Goal: Task Accomplishment & Management: Complete application form

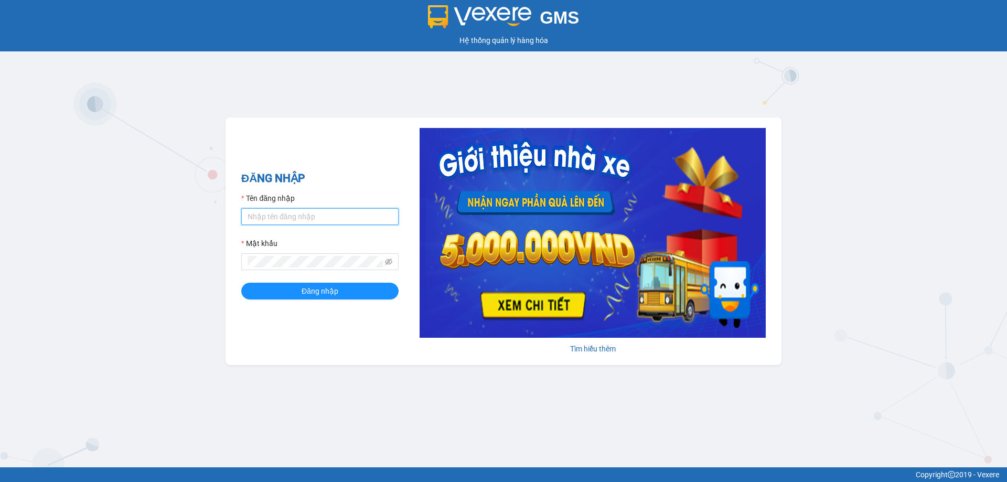
click at [316, 219] on input "Tên đăng nhập" at bounding box center [319, 216] width 157 height 17
type input "diepcd.ct"
click at [241, 283] on button "Đăng nhập" at bounding box center [319, 291] width 157 height 17
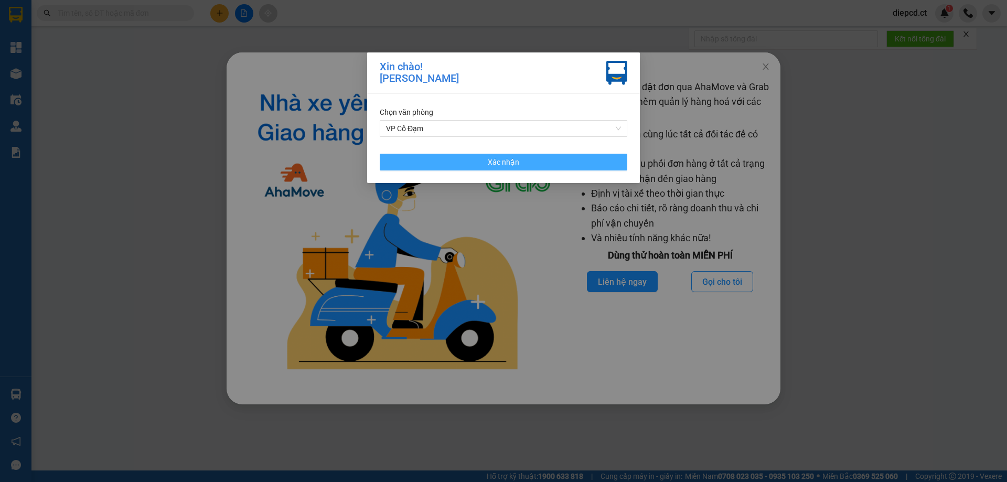
click at [520, 164] on button "Xác nhận" at bounding box center [504, 162] width 248 height 17
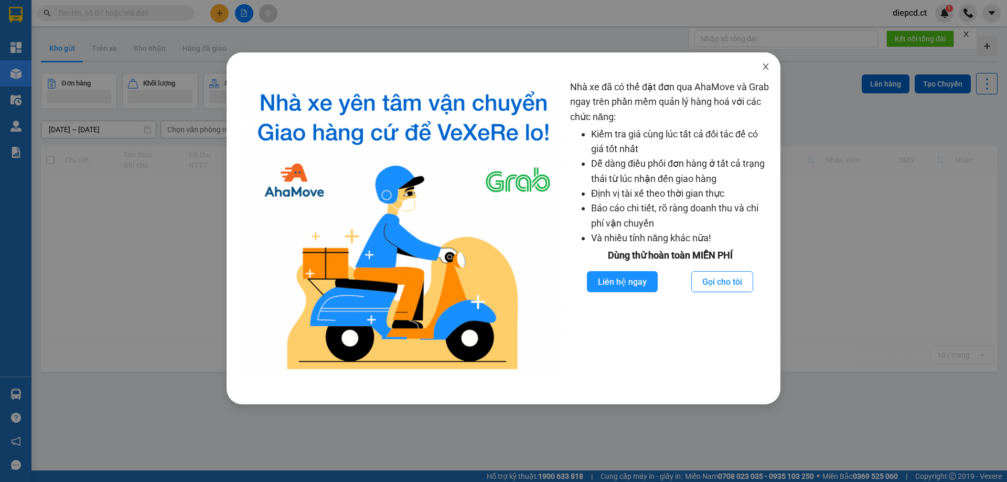
click at [763, 68] on icon "close" at bounding box center [766, 66] width 8 height 8
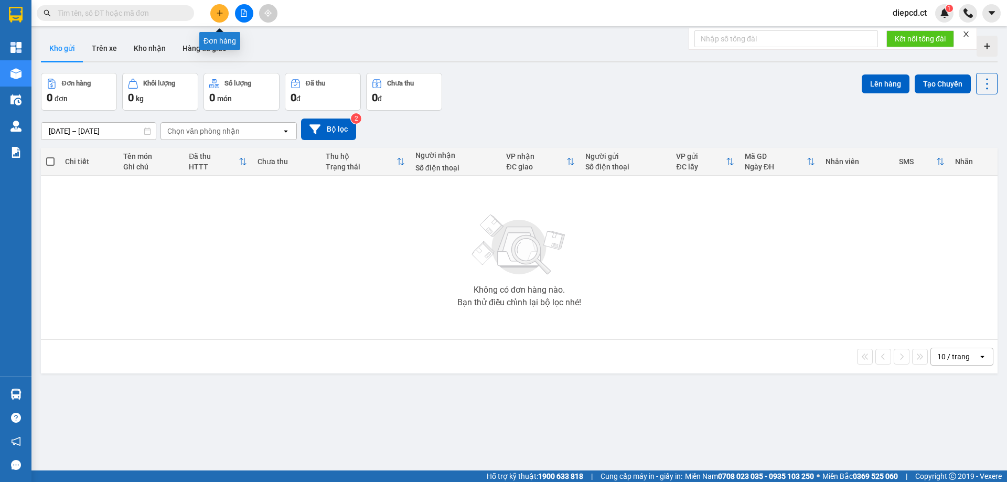
click at [216, 12] on icon "plus" at bounding box center [219, 12] width 7 height 7
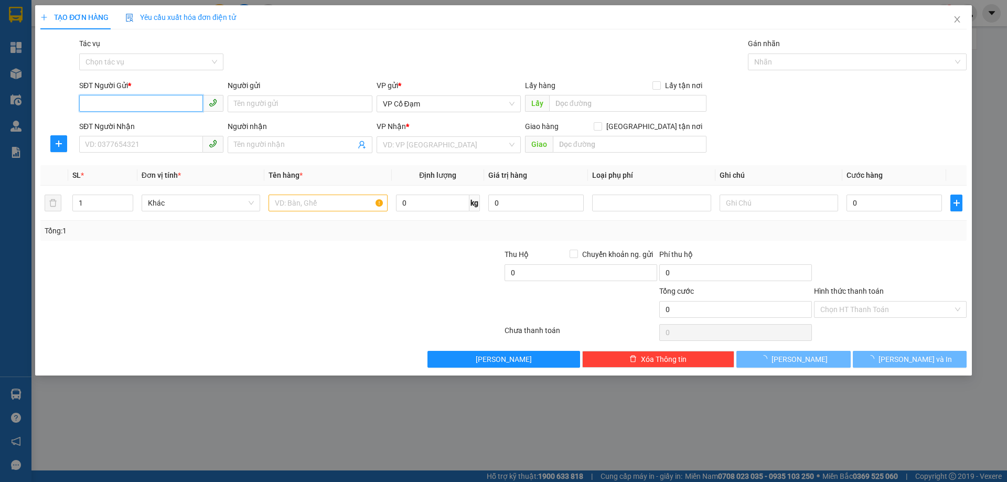
click at [122, 104] on input "SĐT Người Gửi *" at bounding box center [141, 103] width 124 height 17
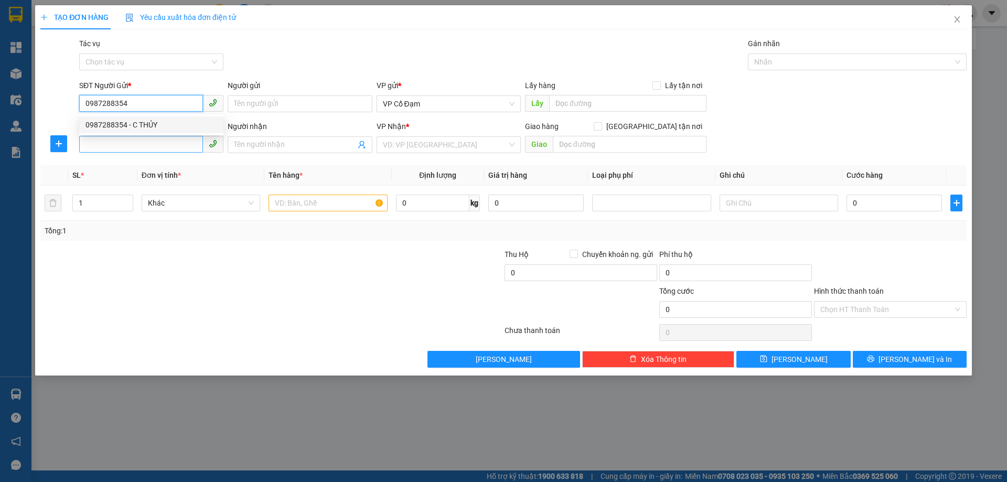
type input "0987288354"
click at [140, 144] on input "SĐT Người Nhận" at bounding box center [141, 144] width 124 height 17
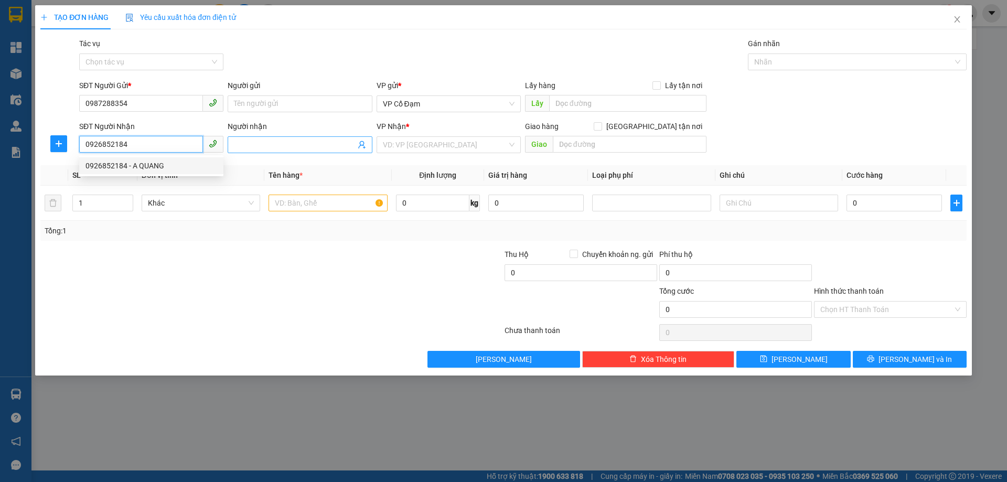
type input "0926852184"
click at [281, 142] on input "Người nhận" at bounding box center [294, 145] width 121 height 12
type input "0382817518"
click at [448, 146] on input "search" at bounding box center [445, 145] width 124 height 16
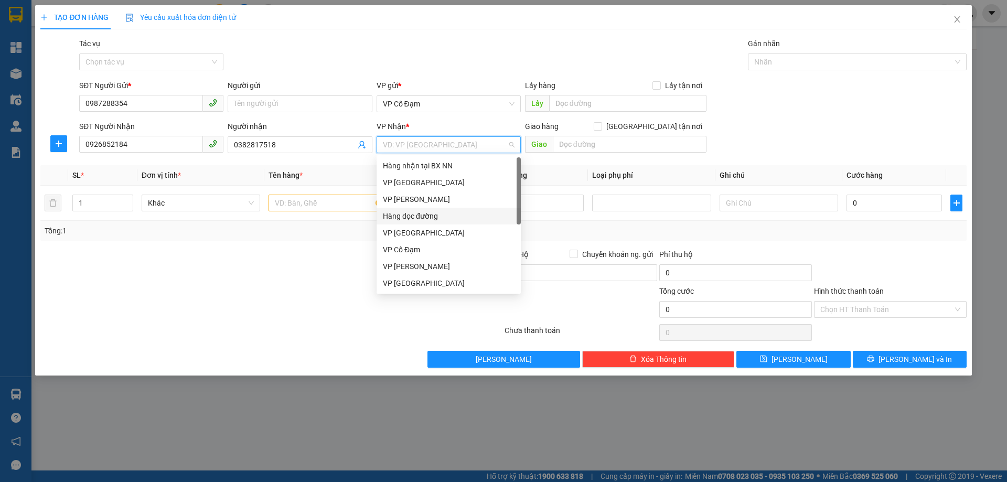
click at [431, 216] on div "Hàng dọc đường" at bounding box center [449, 216] width 132 height 12
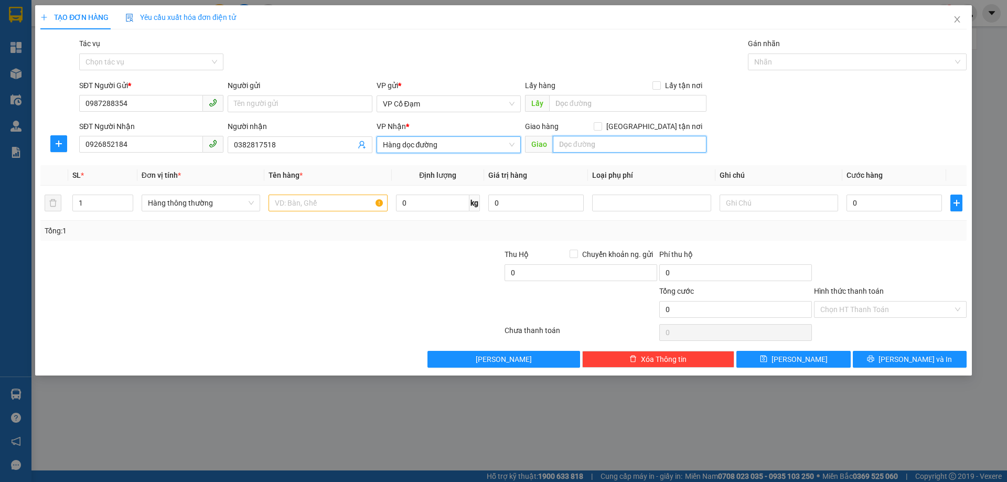
click at [580, 144] on input "text" at bounding box center [630, 144] width 154 height 17
type input "Nghi Lộc - [GEOGRAPHIC_DATA]"
click at [288, 199] on input "text" at bounding box center [328, 203] width 119 height 17
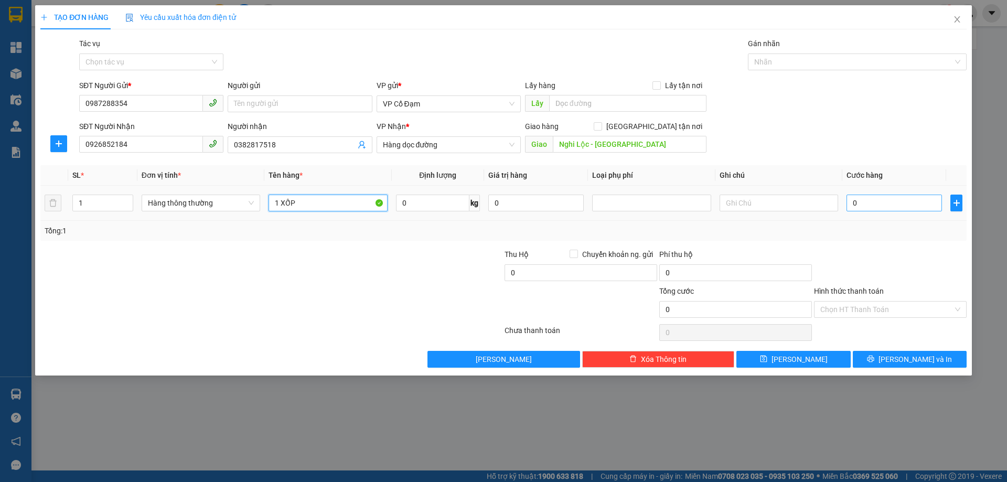
type input "1 XỐP"
click at [862, 202] on input "0" at bounding box center [894, 203] width 95 height 17
type input "4"
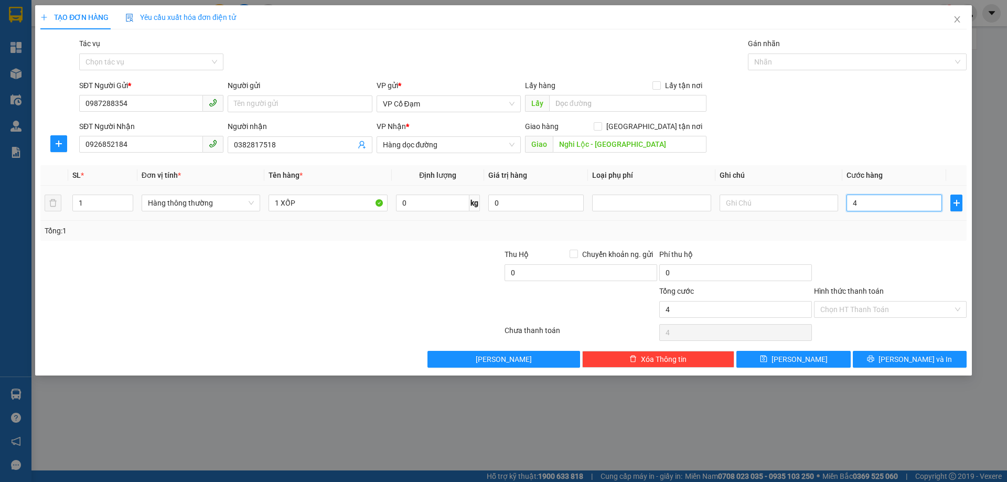
type input "40"
type input "40.000"
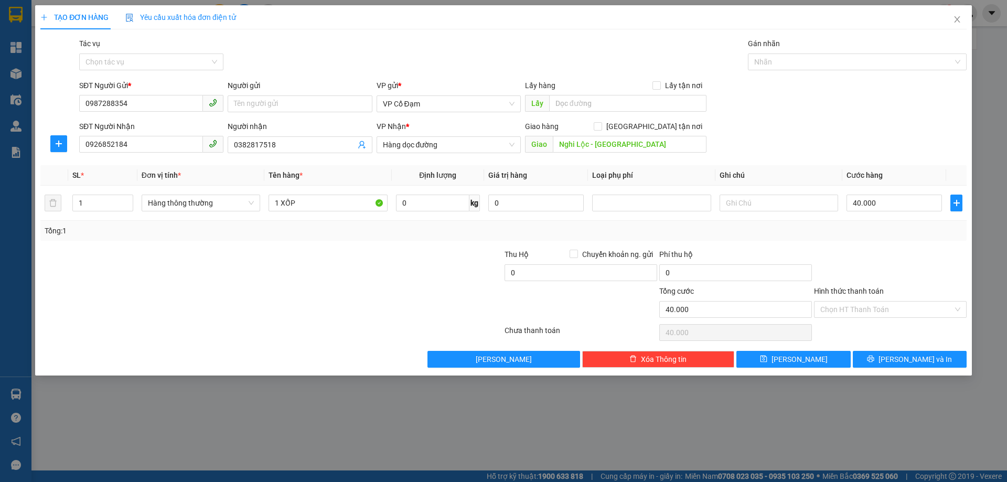
click at [865, 242] on div "Transit Pickup Surcharge Ids Transit Deliver Surcharge Ids Transit Deliver Surc…" at bounding box center [503, 203] width 926 height 330
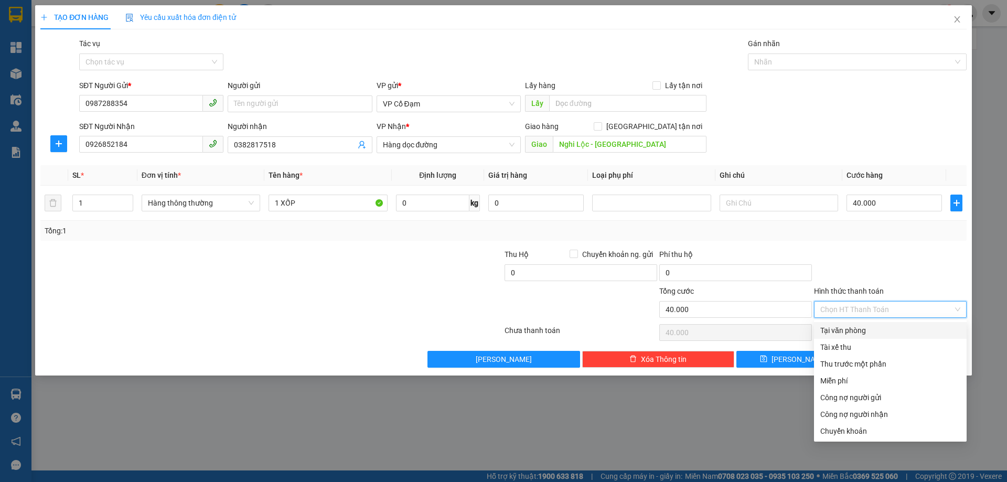
click at [862, 311] on input "Hình thức thanh toán" at bounding box center [886, 310] width 133 height 16
click at [848, 433] on div "Chuyển khoản" at bounding box center [890, 431] width 140 height 12
type input "0"
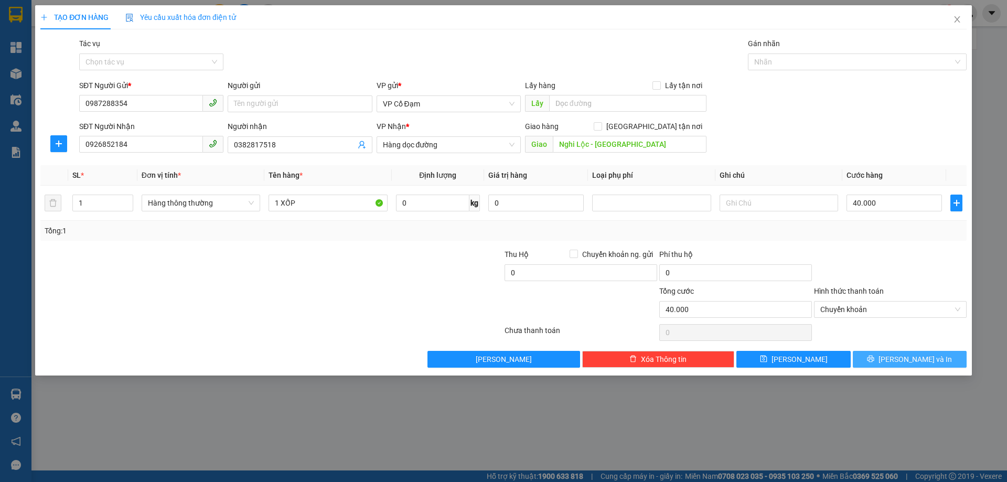
click at [916, 361] on span "[PERSON_NAME] và In" at bounding box center [915, 360] width 73 height 12
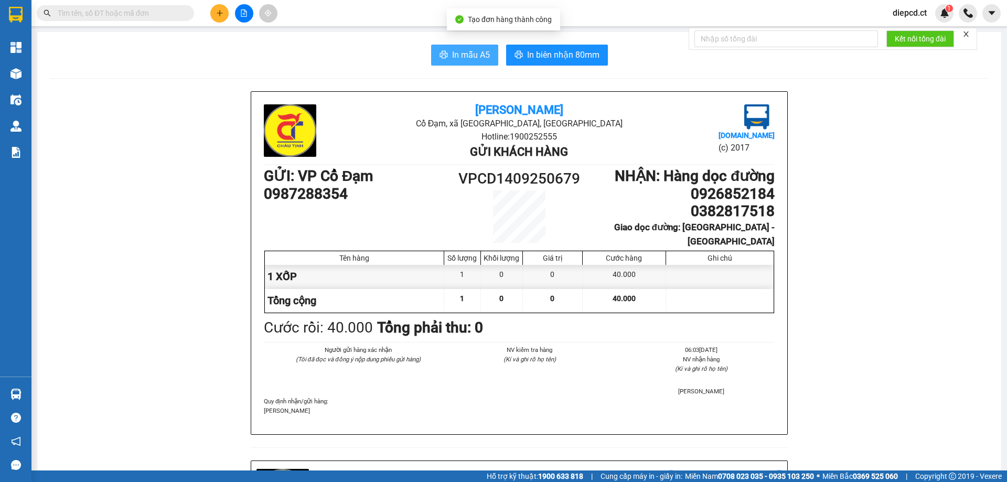
click at [472, 49] on span "In mẫu A5" at bounding box center [471, 54] width 38 height 13
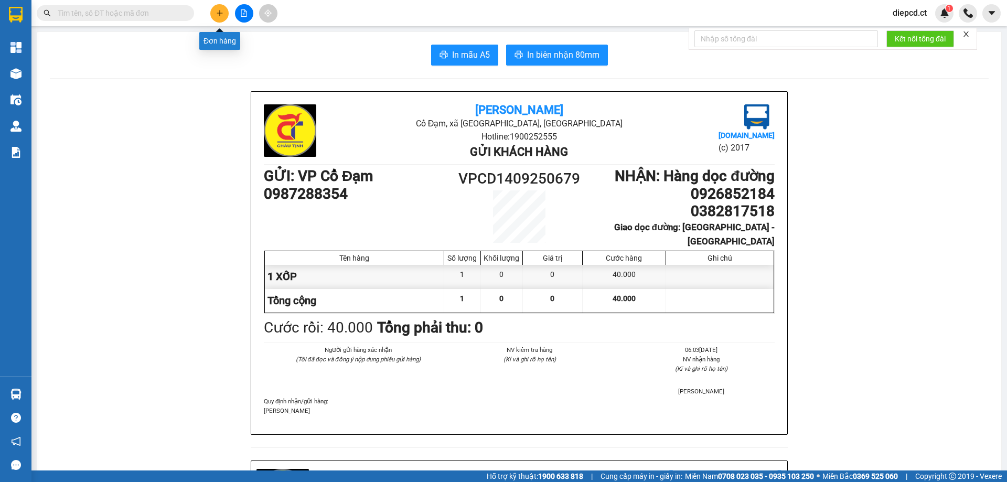
click at [224, 14] on button at bounding box center [219, 13] width 18 height 18
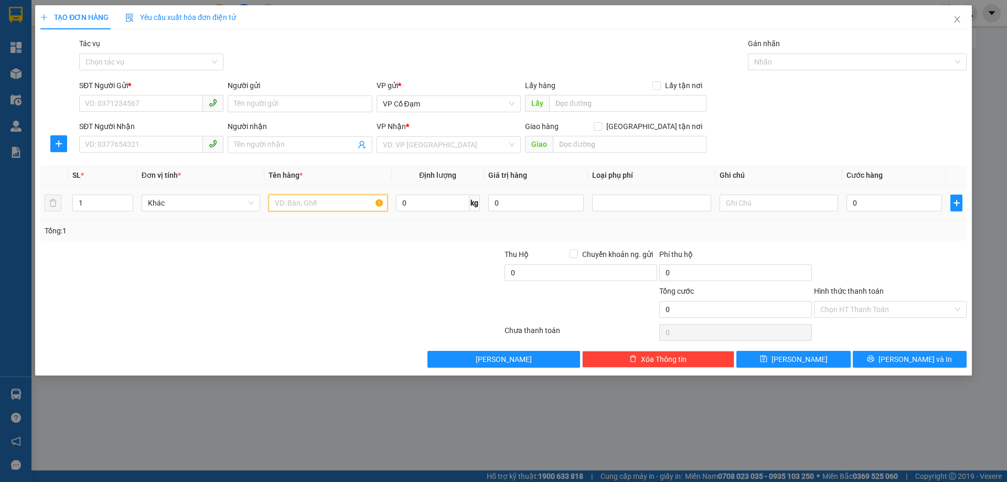
click at [311, 200] on input "text" at bounding box center [328, 203] width 119 height 17
type input "1 XỐP"
click at [407, 141] on input "search" at bounding box center [445, 145] width 124 height 16
click at [293, 441] on div "TẠO ĐƠN HÀNG Yêu cầu xuất hóa đơn điện tử Transit Pickup Surcharge Ids Transit …" at bounding box center [503, 241] width 1007 height 482
click at [956, 18] on icon "close" at bounding box center [957, 19] width 6 height 6
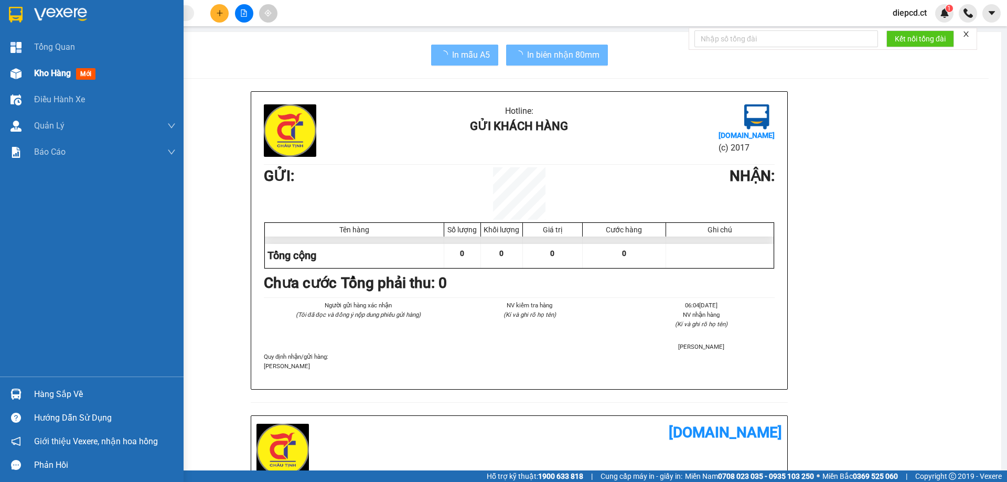
click at [41, 73] on span "Kho hàng" at bounding box center [52, 73] width 37 height 10
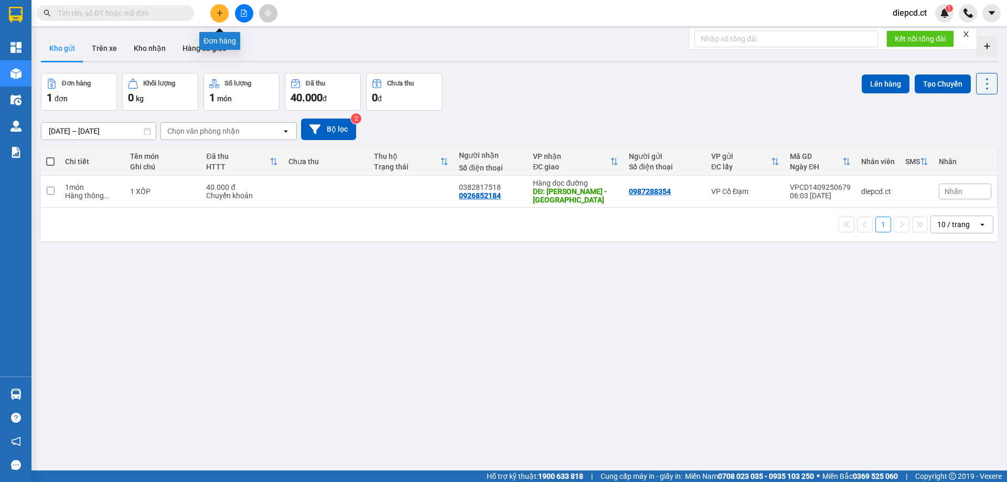
click at [217, 12] on icon "plus" at bounding box center [219, 12] width 7 height 7
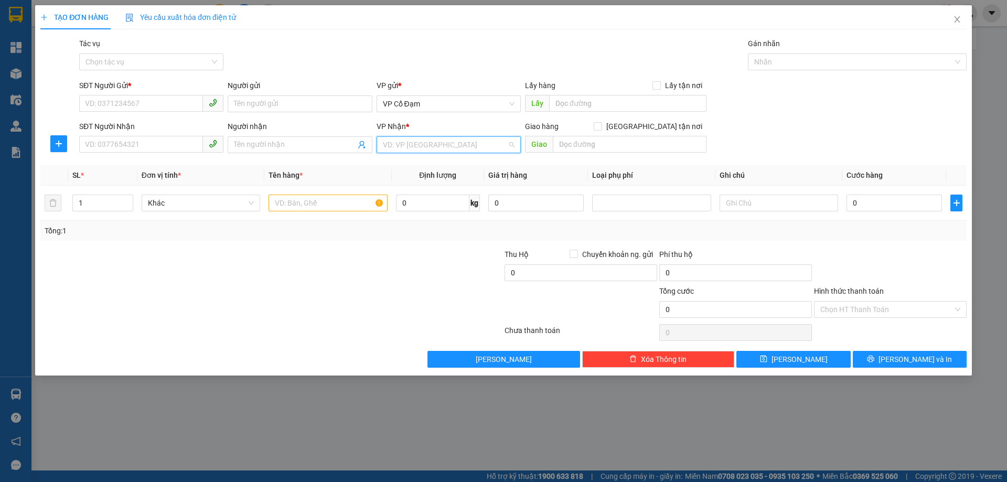
click at [438, 138] on input "search" at bounding box center [445, 145] width 124 height 16
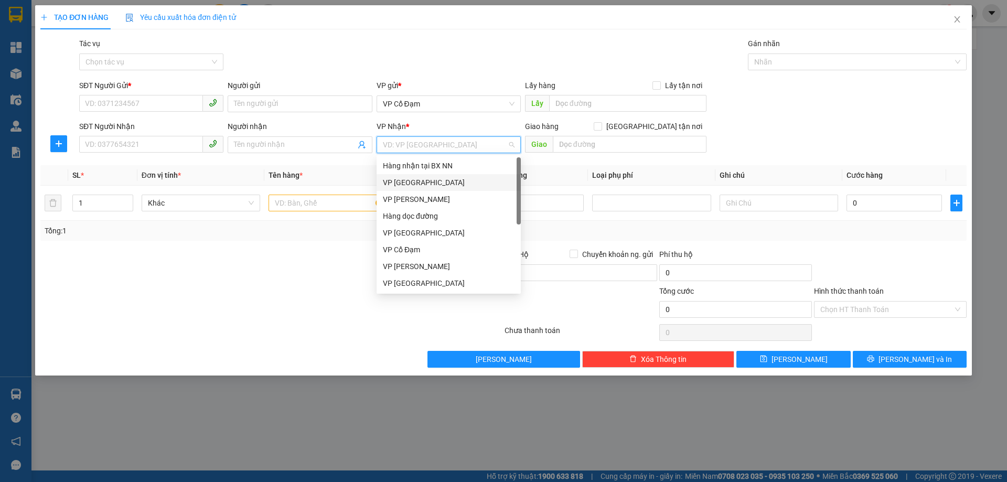
click at [412, 178] on div "VP [GEOGRAPHIC_DATA]" at bounding box center [449, 183] width 132 height 12
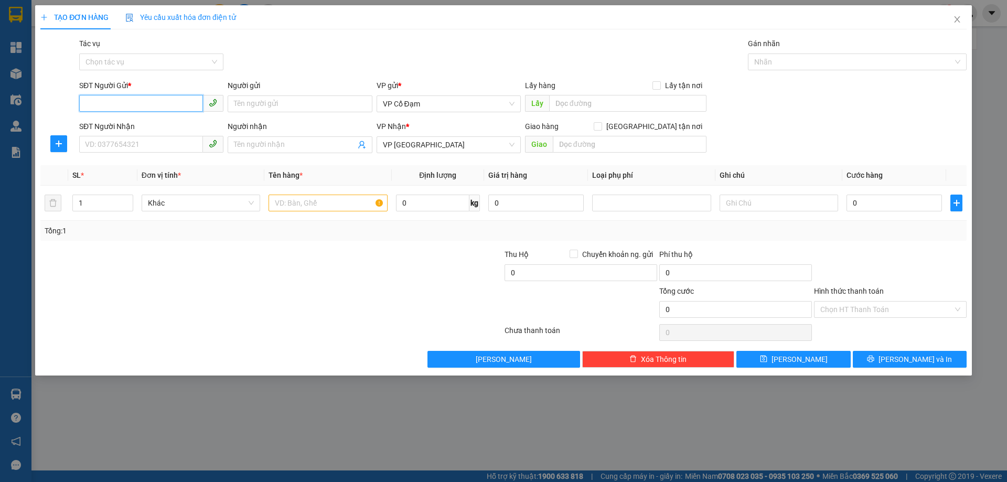
click at [108, 98] on input "SĐT Người Gửi *" at bounding box center [141, 103] width 124 height 17
type input "0336734655"
click at [122, 144] on input "SĐT Người Nhận" at bounding box center [141, 144] width 124 height 17
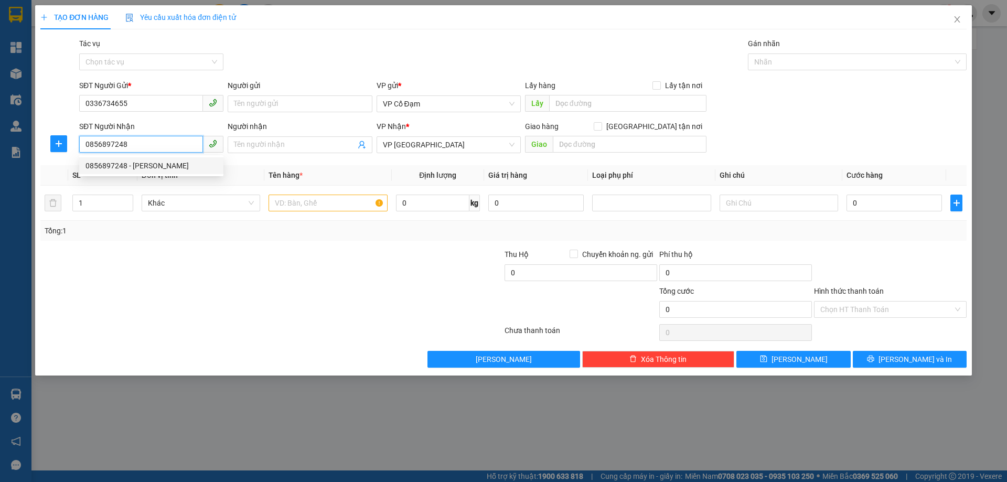
type input "0856897248"
click at [253, 312] on div at bounding box center [193, 303] width 309 height 37
click at [323, 208] on input "text" at bounding box center [328, 203] width 119 height 17
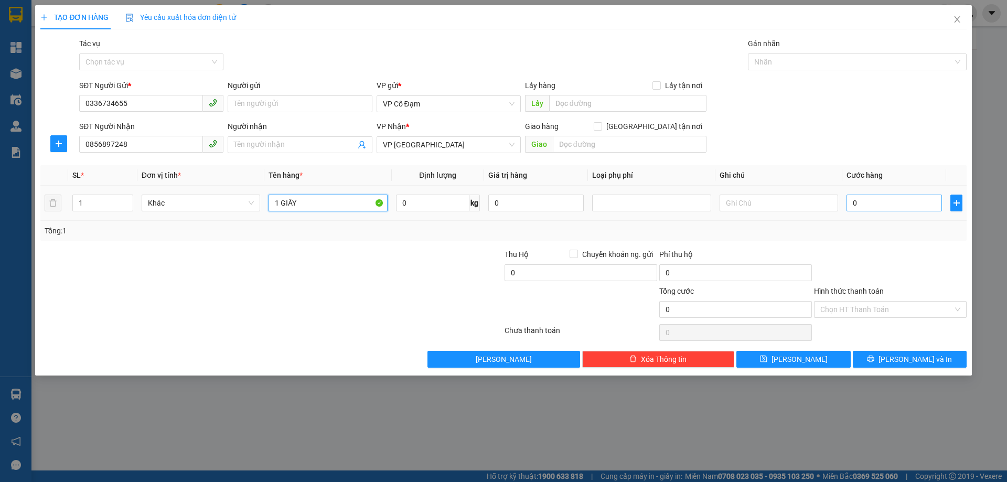
type input "1 GIẤY"
click at [859, 207] on input "0" at bounding box center [894, 203] width 95 height 17
type input "4"
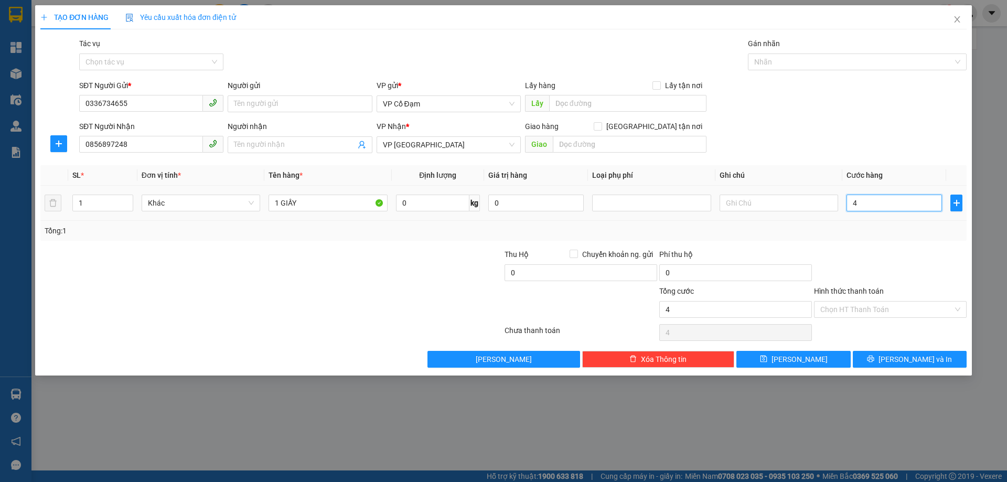
type input "40"
type input "40.000"
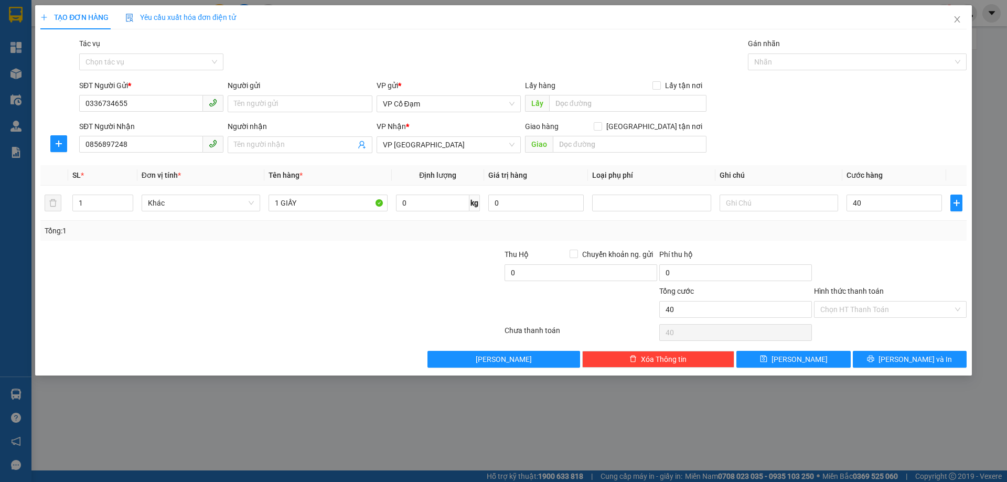
type input "40.000"
click at [867, 239] on div "Tổng: 1" at bounding box center [503, 231] width 926 height 20
click at [794, 359] on span "[PERSON_NAME]" at bounding box center [800, 360] width 56 height 12
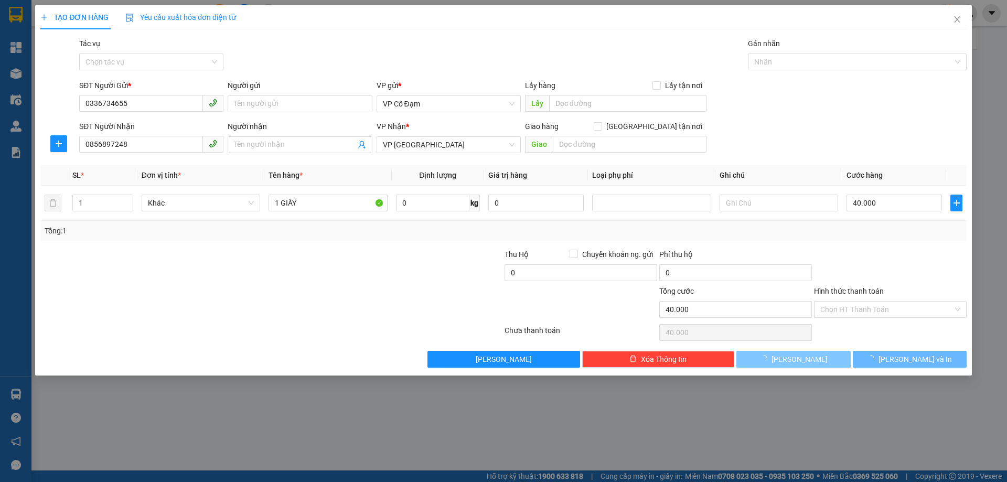
type input "0"
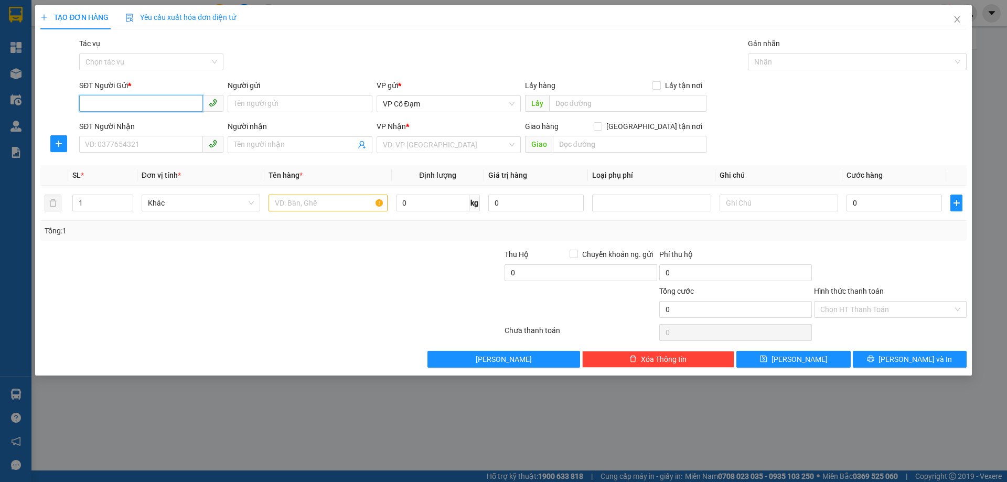
click at [130, 106] on input "SĐT Người Gửi *" at bounding box center [141, 103] width 124 height 17
type input "0987288354"
click at [137, 144] on input "SĐT Người Nhận" at bounding box center [141, 144] width 124 height 17
type input "0981536838"
click at [423, 143] on input "search" at bounding box center [445, 145] width 124 height 16
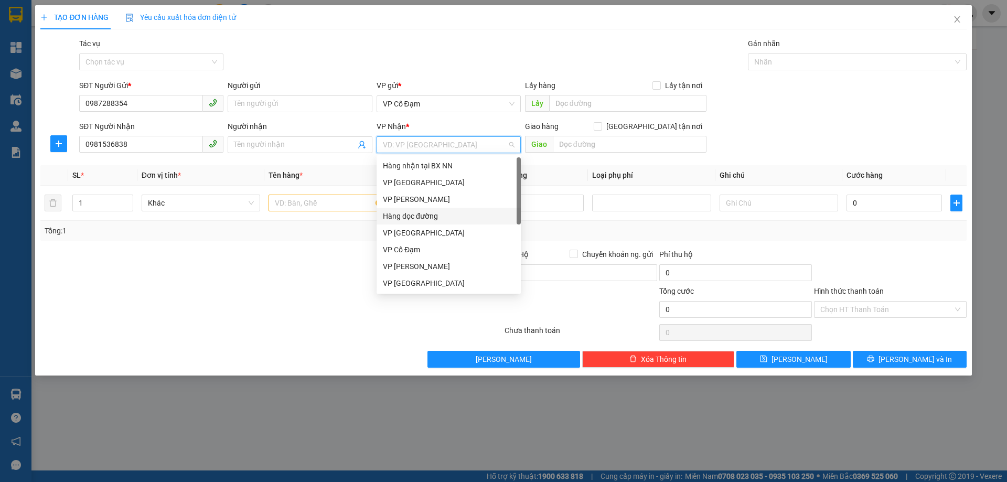
click at [431, 211] on div "Hàng dọc đường" at bounding box center [449, 216] width 132 height 12
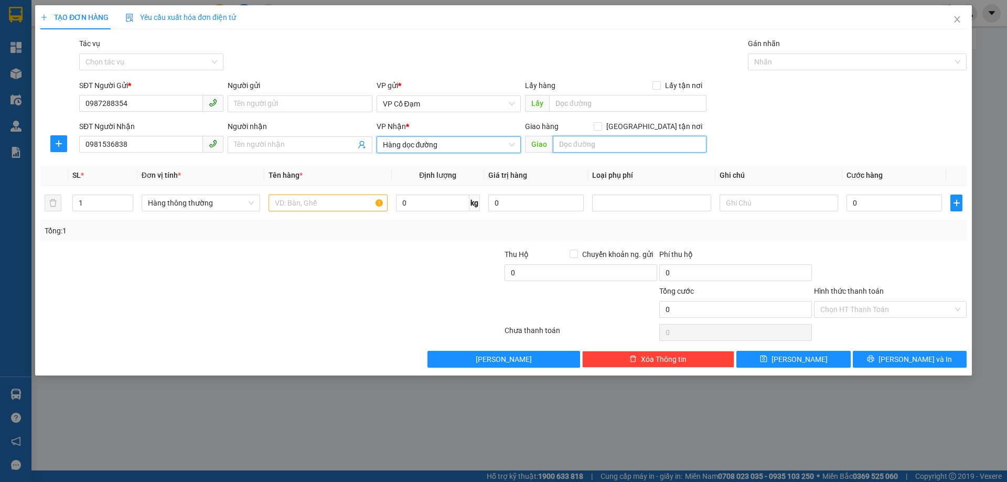
click at [597, 146] on input "text" at bounding box center [630, 144] width 154 height 17
type input "[PERSON_NAME], [GEOGRAPHIC_DATA]"
click at [326, 200] on input "text" at bounding box center [328, 203] width 119 height 17
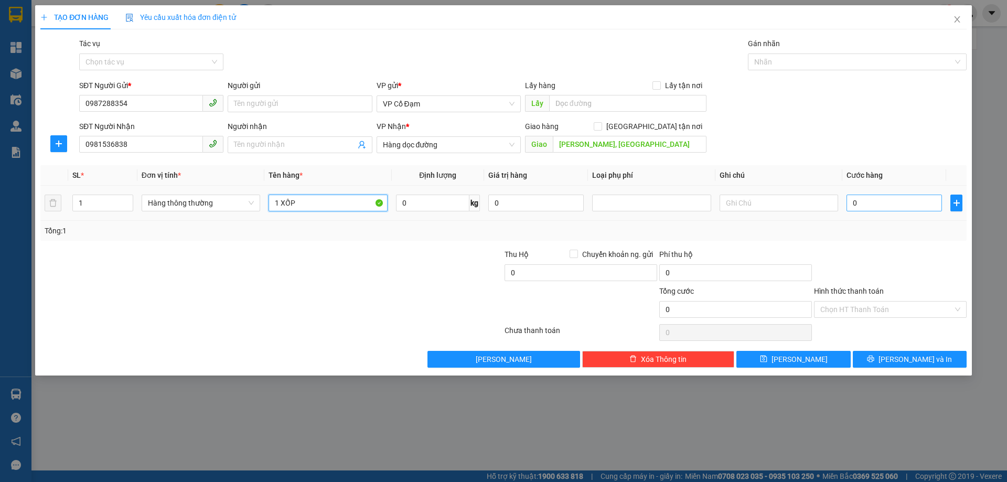
type input "1 XỐP"
click at [882, 209] on input "0" at bounding box center [894, 203] width 95 height 17
type input "5"
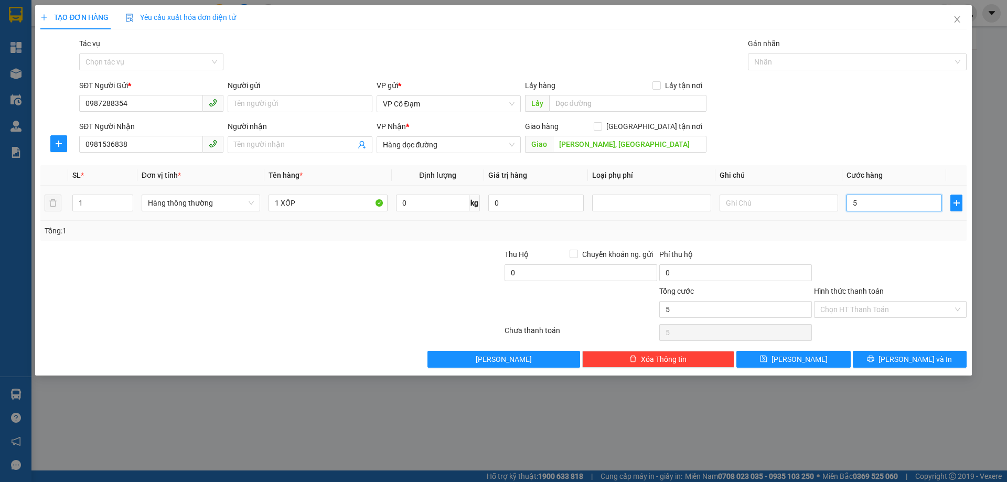
type input "50"
type input "50.000"
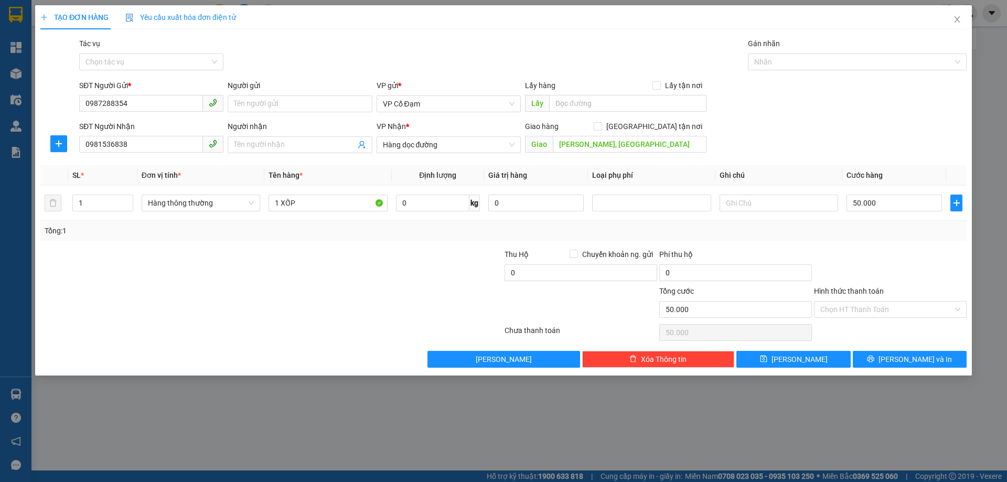
click at [871, 242] on div "Transit Pickup Surcharge Ids Transit Deliver Surcharge Ids Transit Deliver Surc…" at bounding box center [503, 203] width 926 height 330
click at [863, 315] on input "Hình thức thanh toán" at bounding box center [886, 310] width 133 height 16
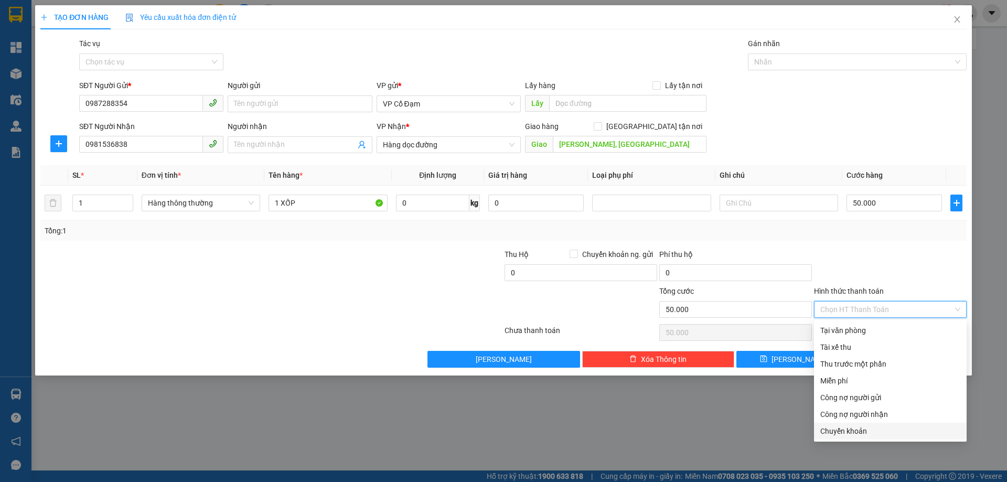
click at [850, 433] on div "Chuyển khoản" at bounding box center [890, 431] width 140 height 12
type input "0"
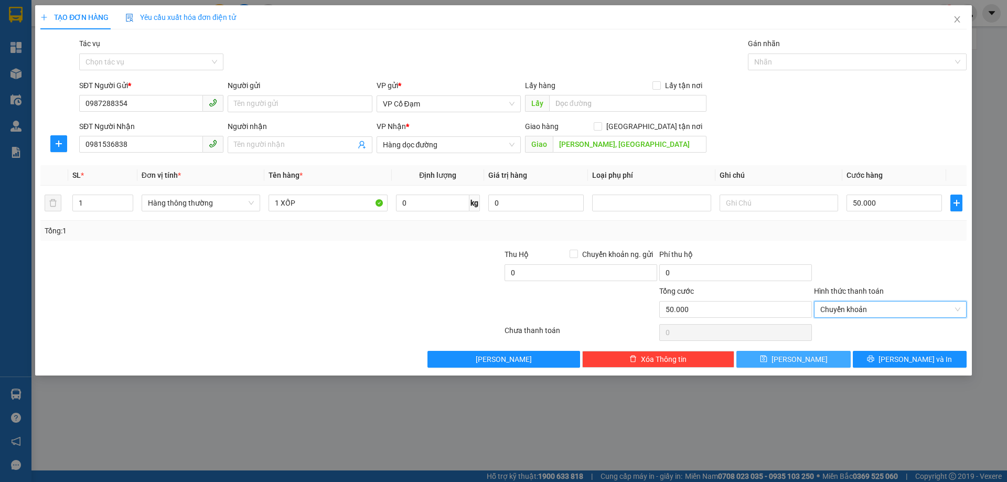
click at [794, 360] on span "[PERSON_NAME]" at bounding box center [800, 360] width 56 height 12
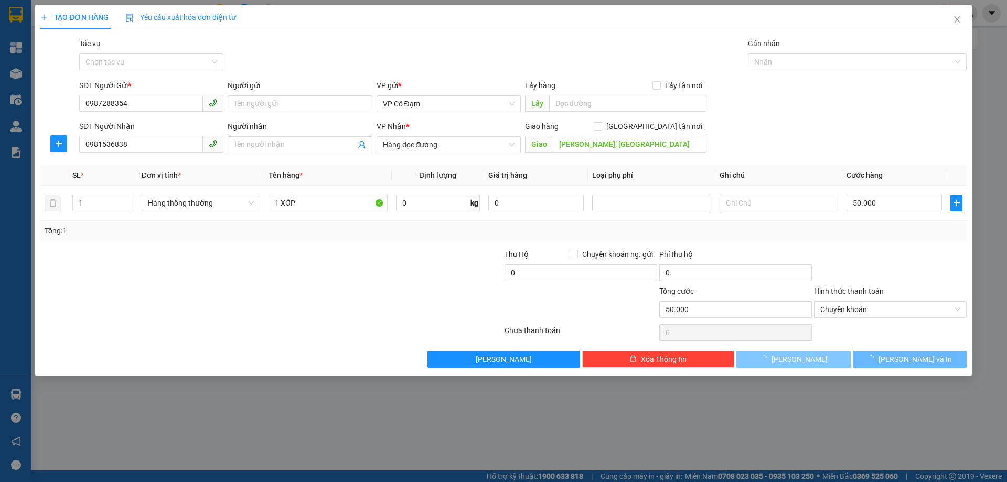
type input "0"
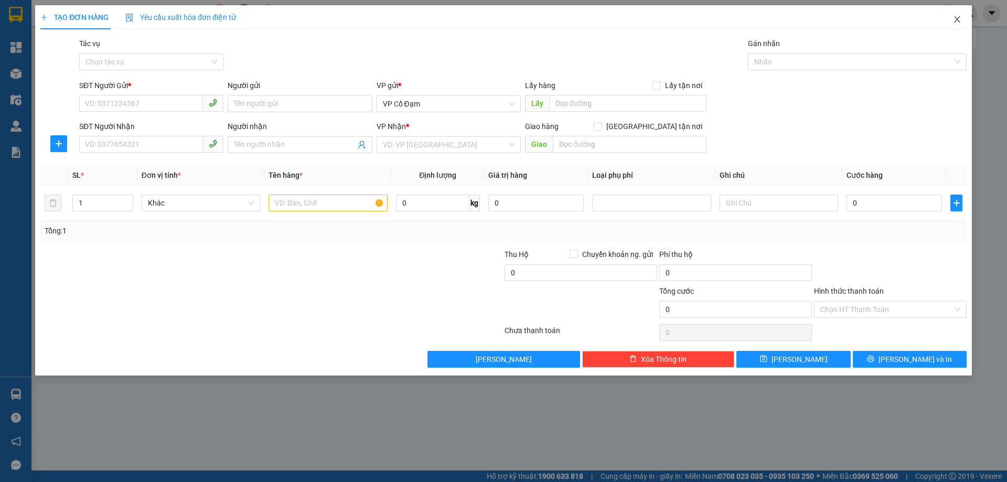
click at [955, 19] on icon "close" at bounding box center [957, 19] width 8 height 8
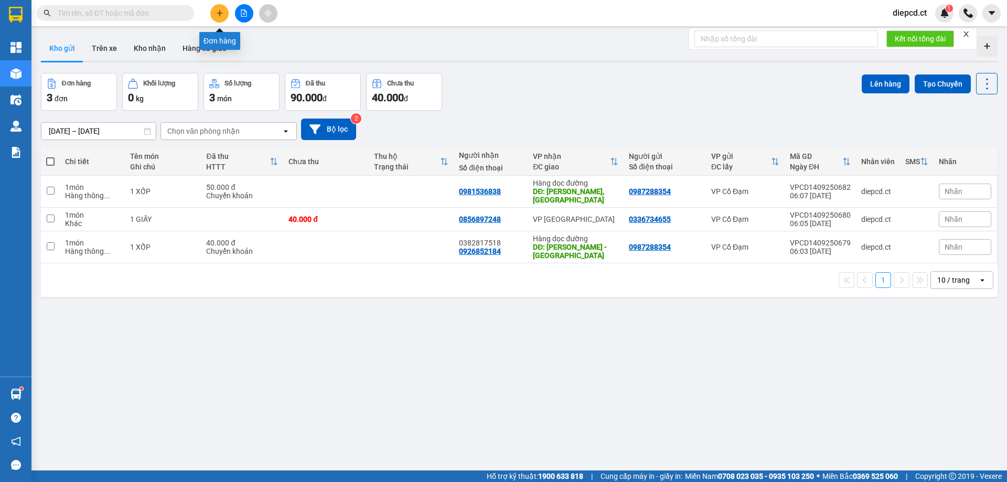
click at [215, 17] on button at bounding box center [219, 13] width 18 height 18
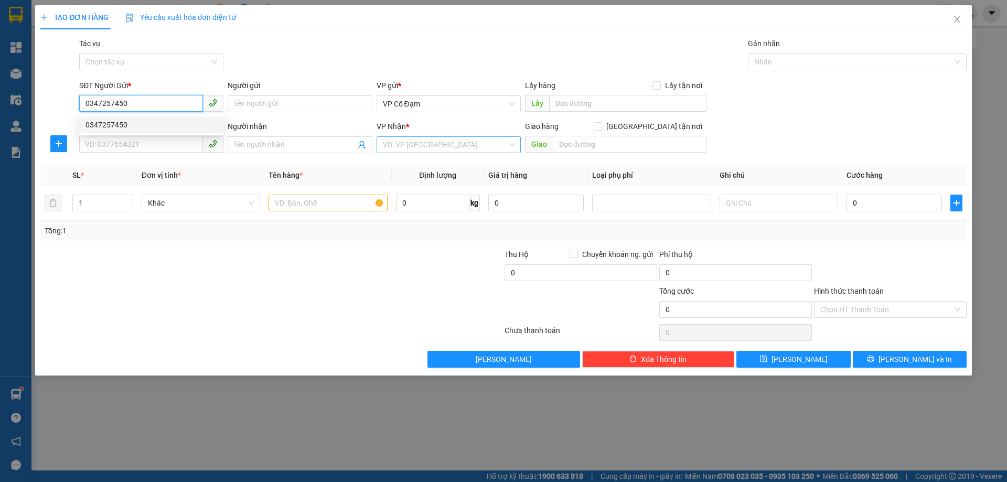
type input "0347257450"
click at [406, 148] on input "search" at bounding box center [445, 145] width 124 height 16
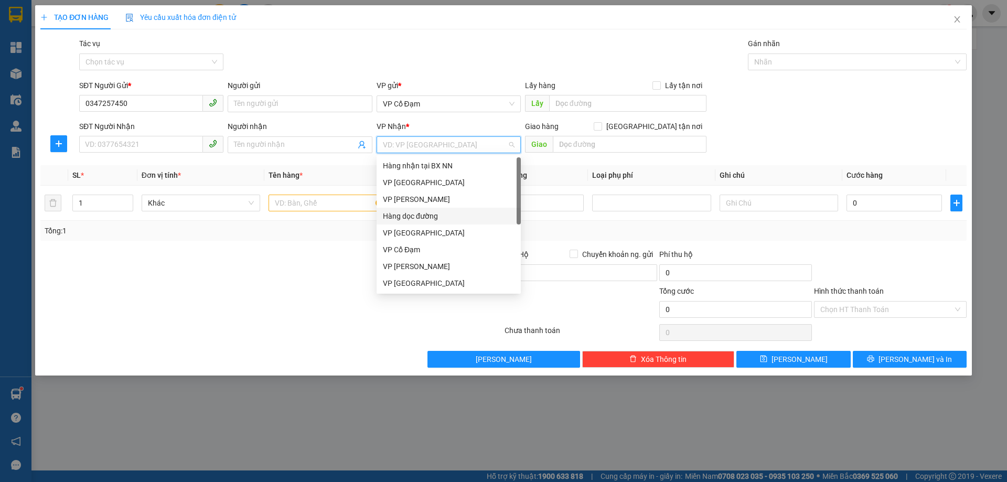
drag, startPoint x: 419, startPoint y: 216, endPoint x: 481, endPoint y: 164, distance: 81.2
click at [420, 214] on div "Hàng dọc đường" at bounding box center [449, 216] width 132 height 12
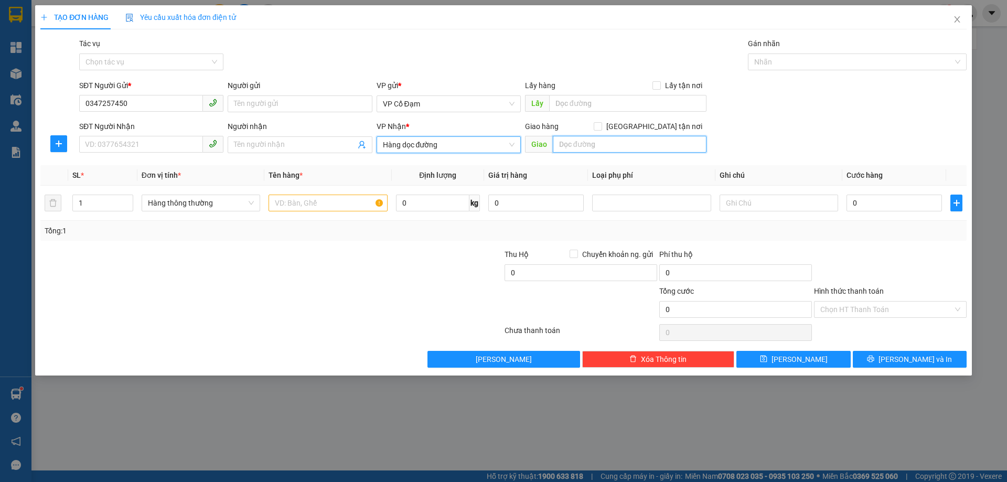
click at [564, 147] on input "text" at bounding box center [630, 144] width 154 height 17
click at [582, 144] on input "Cầu Lồi Diễn Châu" at bounding box center [630, 144] width 154 height 17
click at [584, 145] on input "Cầu Lồi Diễn Châu" at bounding box center [630, 144] width 154 height 17
type input "Cầu Lồi, [GEOGRAPHIC_DATA]"
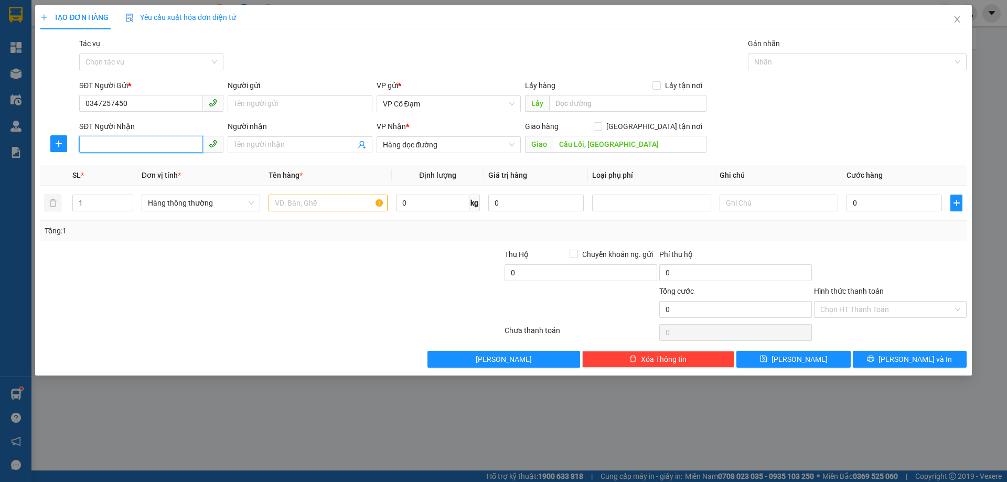
click at [147, 145] on input "SĐT Người Nhận" at bounding box center [141, 144] width 124 height 17
click at [284, 200] on input "text" at bounding box center [328, 203] width 119 height 17
click at [180, 149] on input "SĐT Người Nhận" at bounding box center [141, 144] width 124 height 17
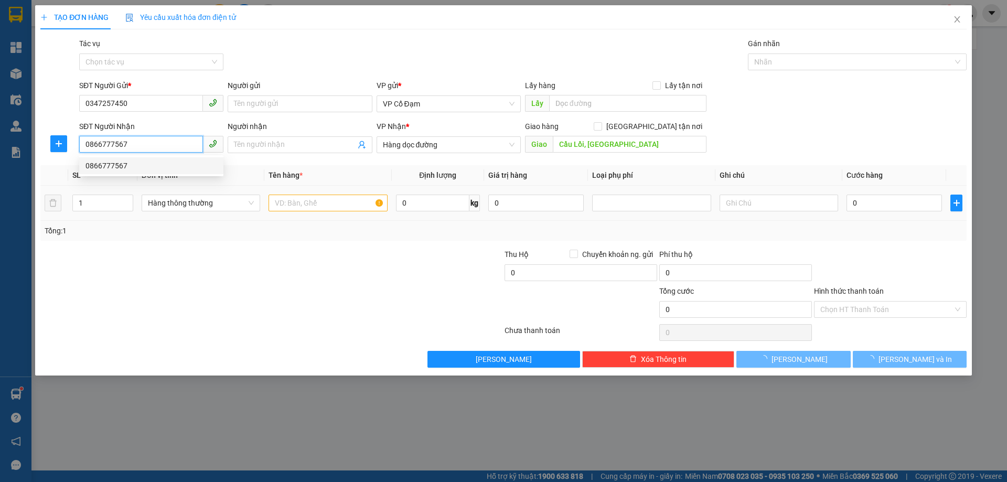
type input "0866777567"
click at [309, 207] on input "text" at bounding box center [328, 203] width 119 height 17
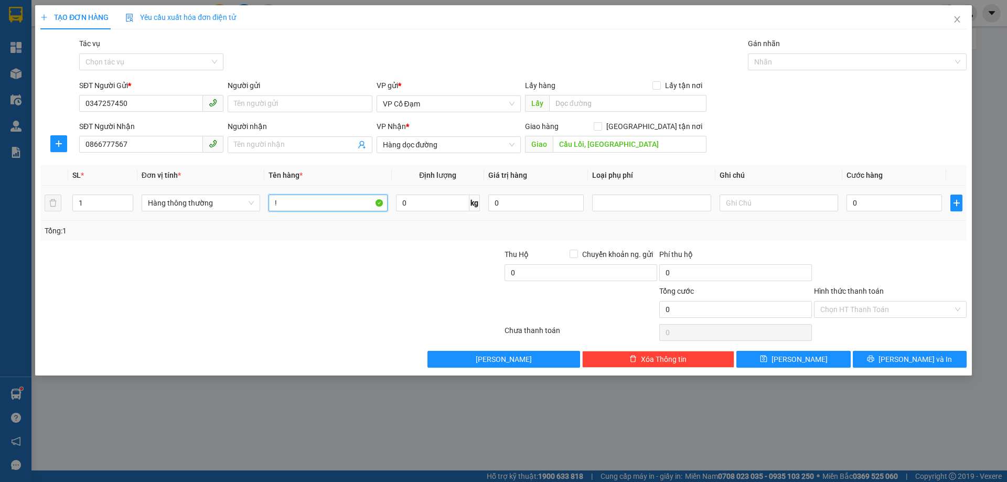
type input "!"
type input "1 GIẤY"
type input "4"
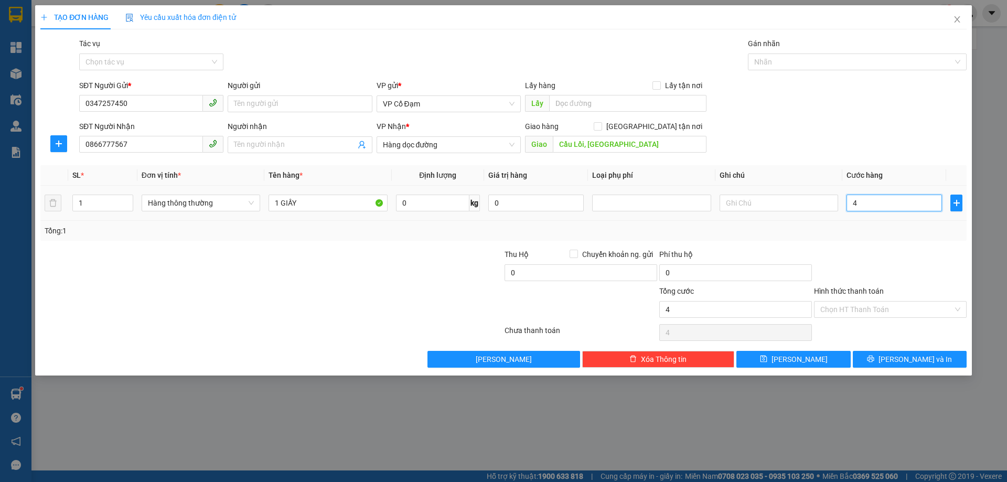
type input "40"
type input "40.000"
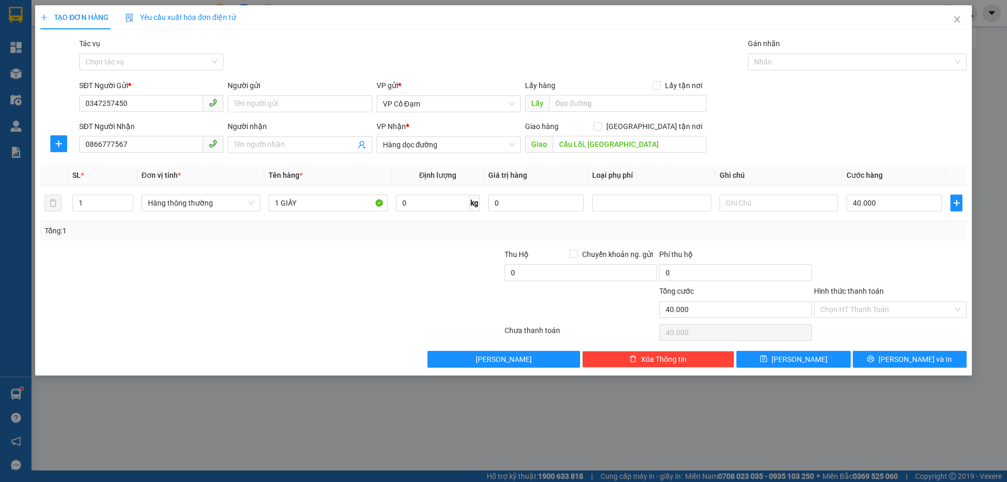
click at [917, 273] on div at bounding box center [890, 267] width 155 height 37
click at [861, 311] on input "Hình thức thanh toán" at bounding box center [886, 310] width 133 height 16
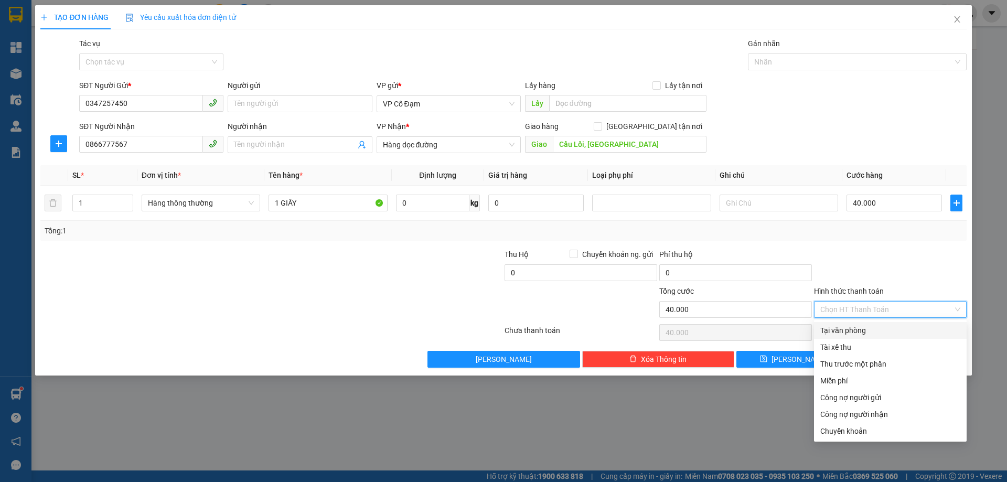
click at [849, 331] on div "Tại văn phòng" at bounding box center [890, 331] width 140 height 12
type input "0"
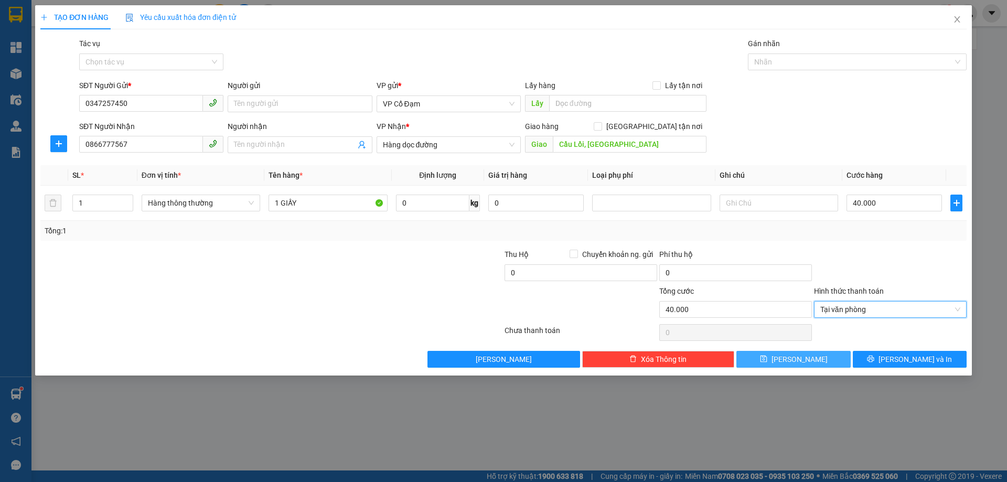
click at [804, 365] on span "[PERSON_NAME]" at bounding box center [800, 360] width 56 height 12
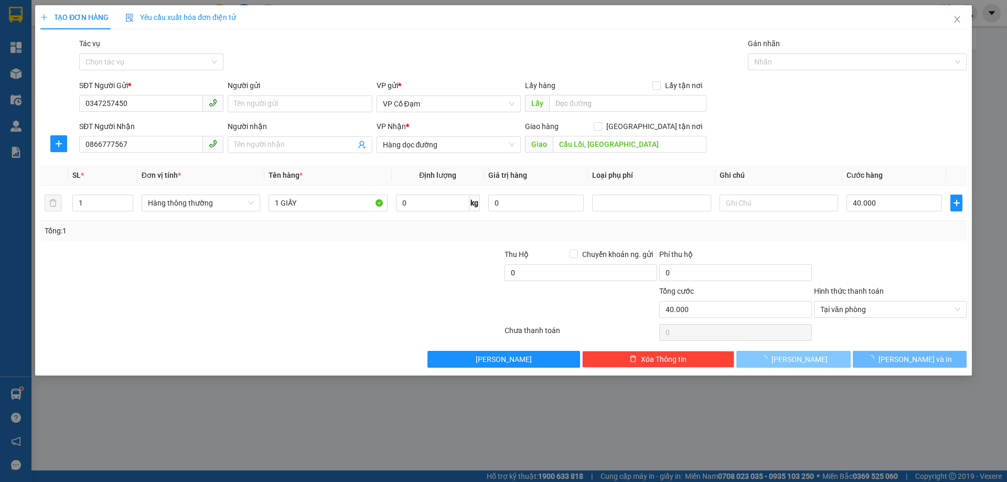
type input "0"
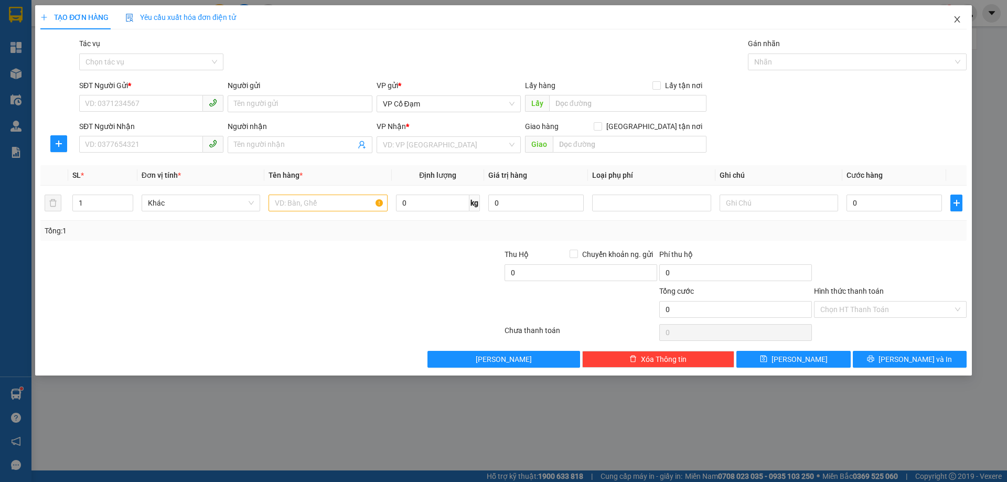
click at [957, 17] on icon "close" at bounding box center [957, 19] width 8 height 8
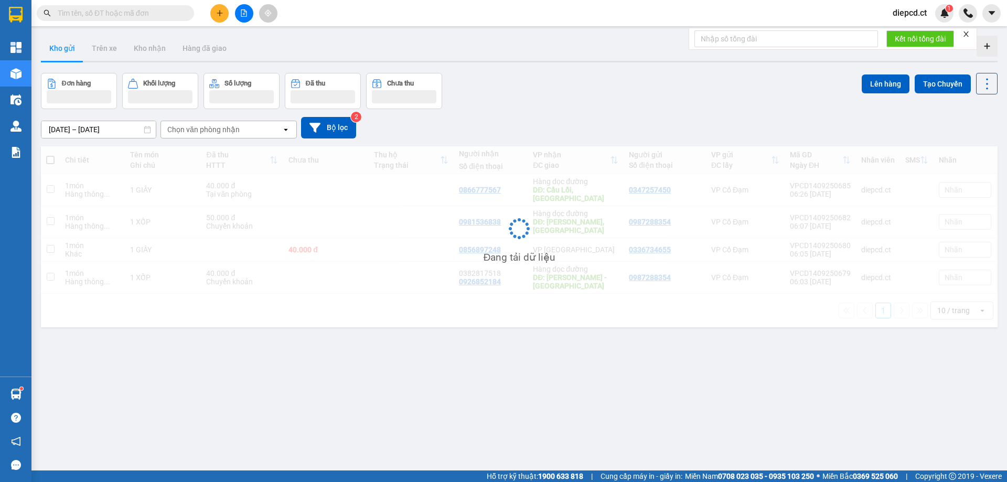
click at [132, 17] on input "text" at bounding box center [120, 13] width 124 height 12
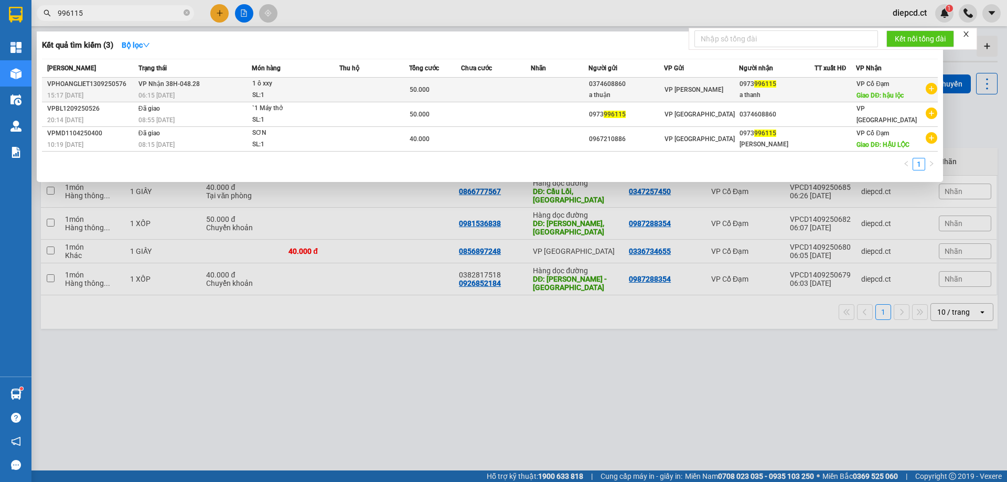
type input "996115"
click at [238, 85] on td "VP Nhận 38H-048.28 06:15 [DATE]" at bounding box center [194, 90] width 116 height 25
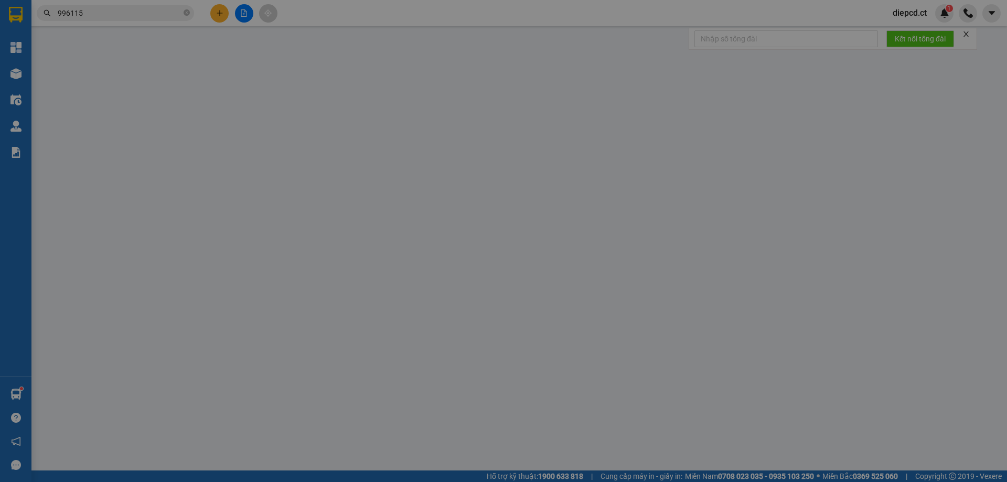
type input "0374608860"
type input "a thuận"
type input "0973996115"
type input "a thanh"
type input "hậu lộc"
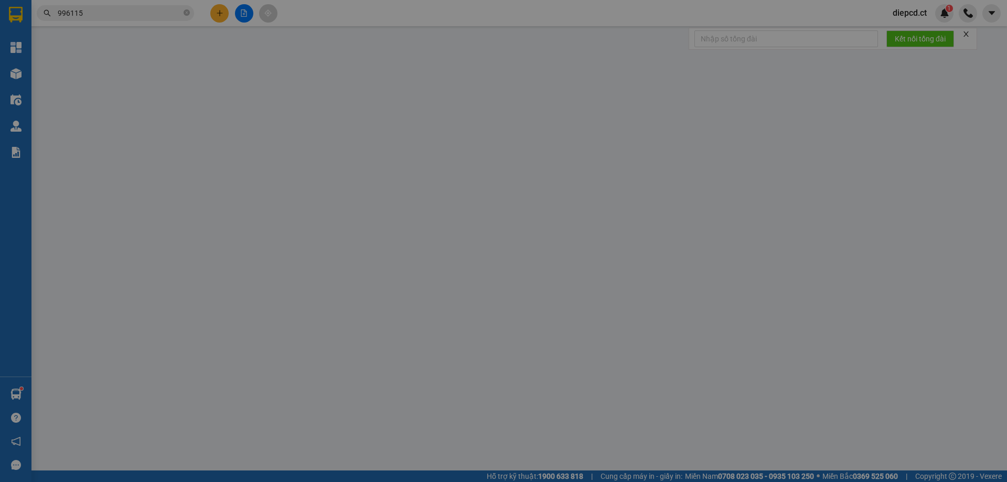
type input "50.000"
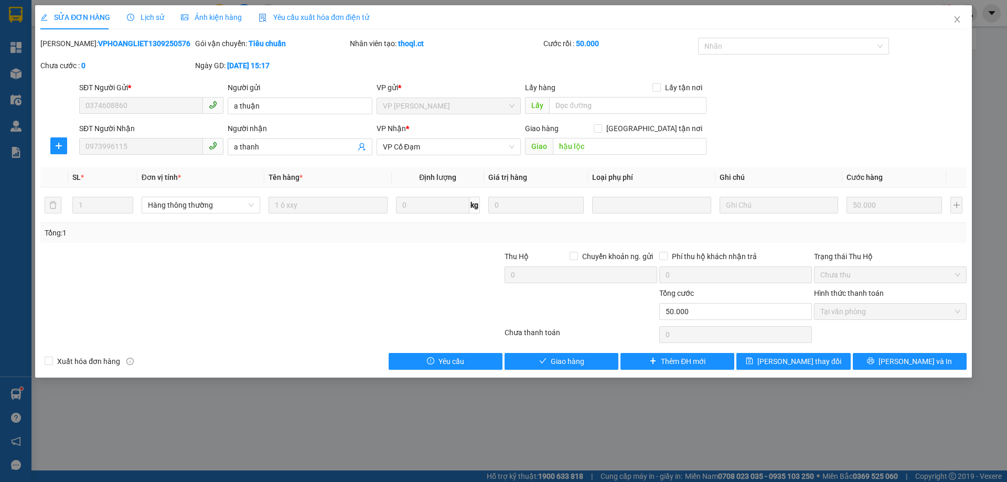
click at [145, 19] on span "Lịch sử" at bounding box center [145, 17] width 37 height 8
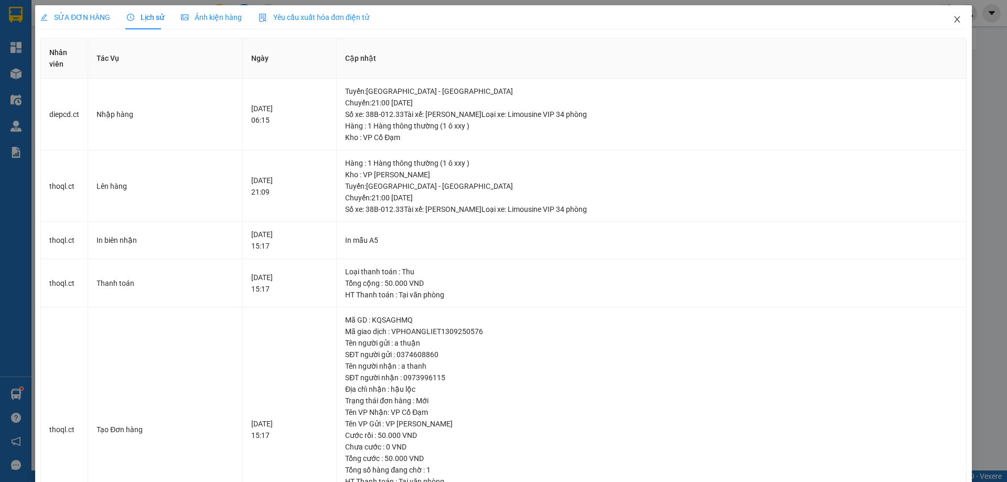
click at [953, 18] on icon "close" at bounding box center [957, 19] width 8 height 8
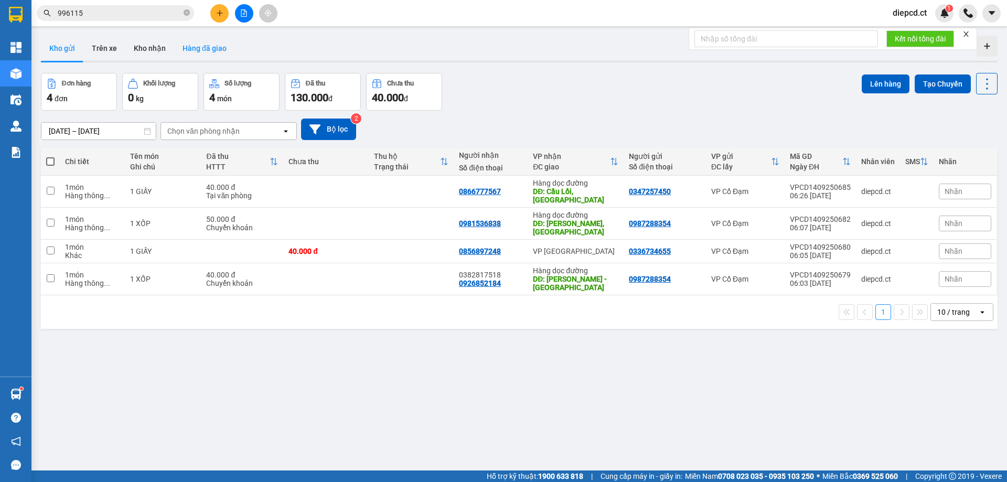
click at [199, 48] on button "Hàng đã giao" at bounding box center [204, 48] width 61 height 25
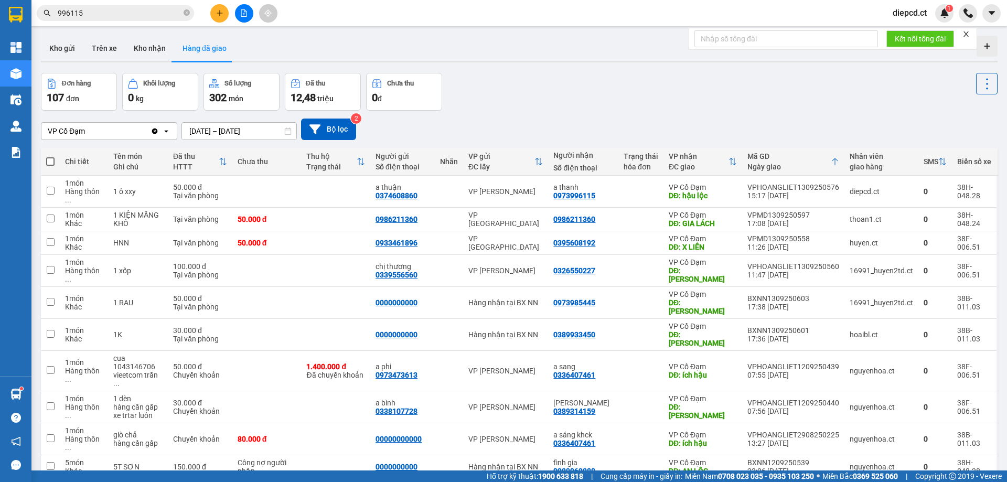
click at [89, 14] on input "996115" at bounding box center [120, 13] width 124 height 12
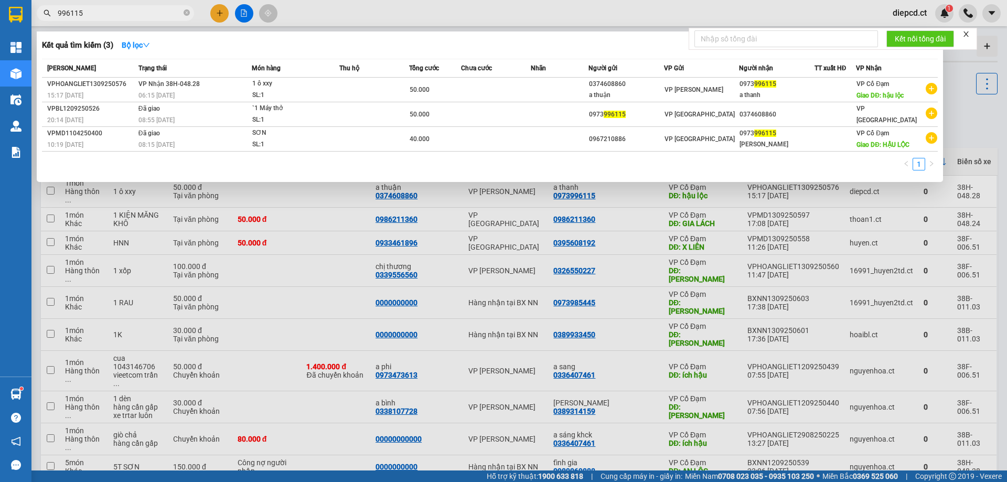
click at [89, 14] on input "996115" at bounding box center [120, 13] width 124 height 12
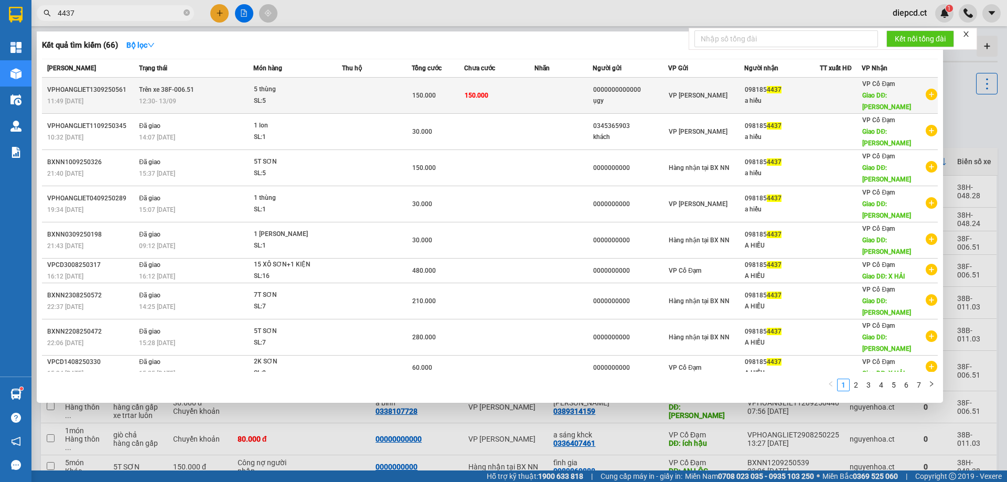
type input "4437"
click at [176, 88] on span "Trên xe 38F-006.51" at bounding box center [166, 89] width 55 height 7
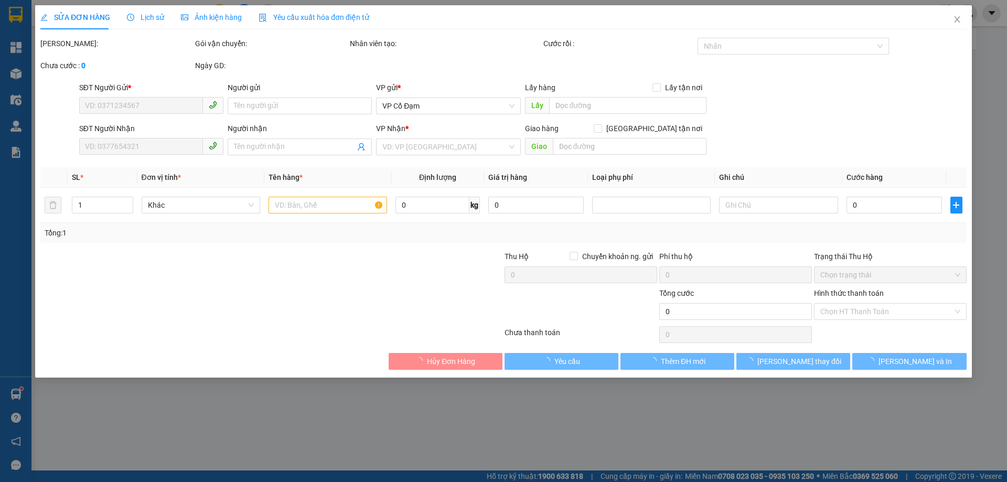
type input "0000000000000"
type input "ụgy"
type input "0981854437"
type input "a hiếu"
type input "[PERSON_NAME]"
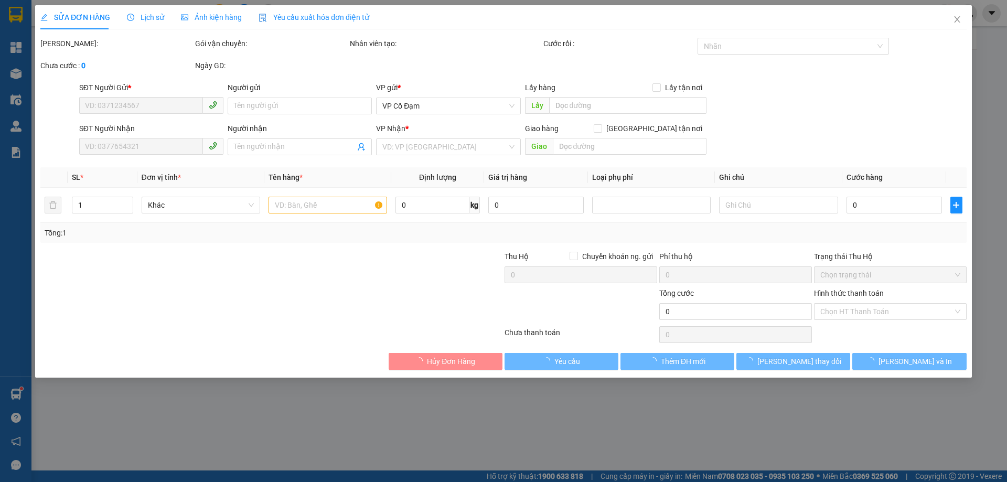
type input "150.000"
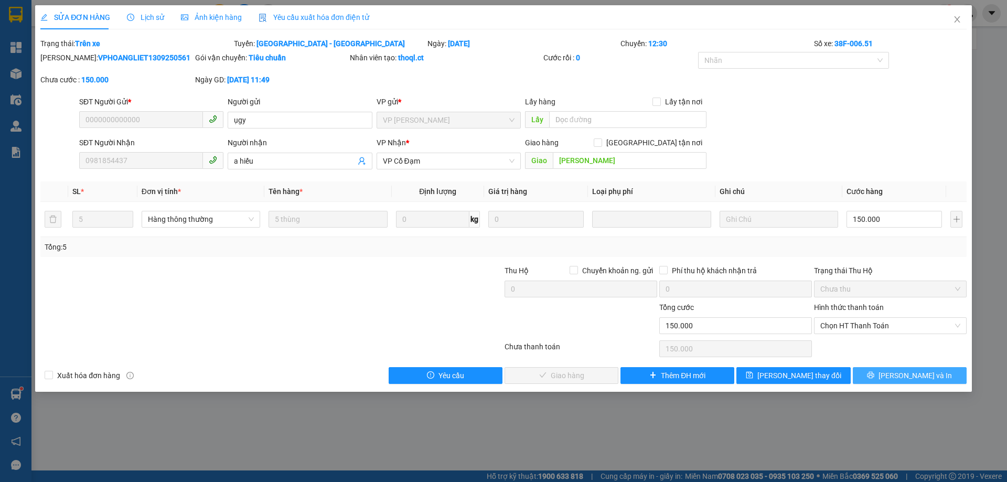
click at [902, 374] on span "[PERSON_NAME] và In" at bounding box center [915, 376] width 73 height 12
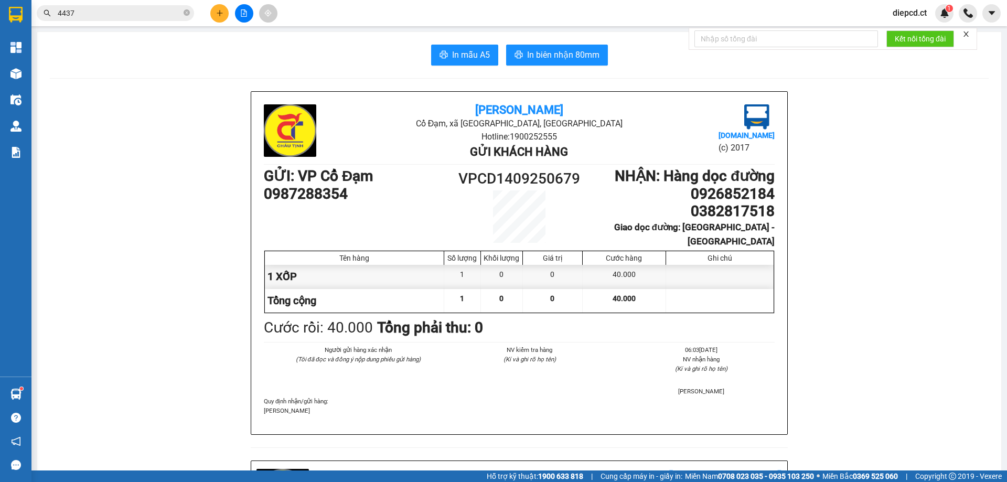
click at [109, 15] on input "4437" at bounding box center [120, 13] width 124 height 12
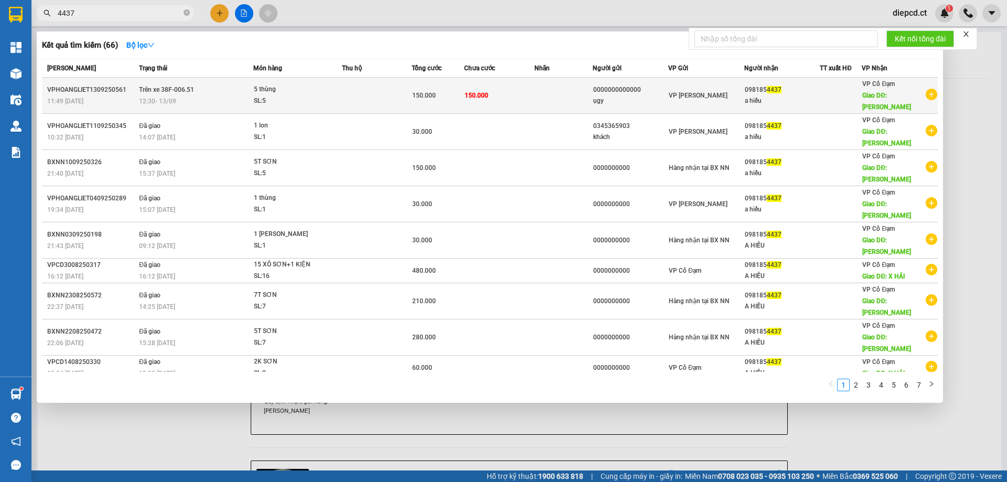
click at [128, 84] on div "VPHOANGLIET1309250561" at bounding box center [91, 89] width 89 height 11
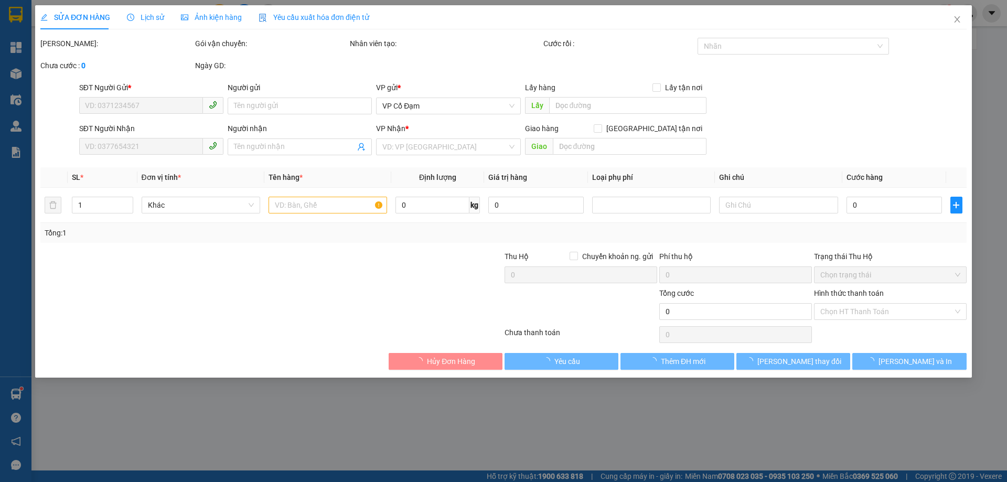
type input "0000000000000"
type input "ụgy"
type input "0981854437"
type input "a hiếu"
type input "[PERSON_NAME]"
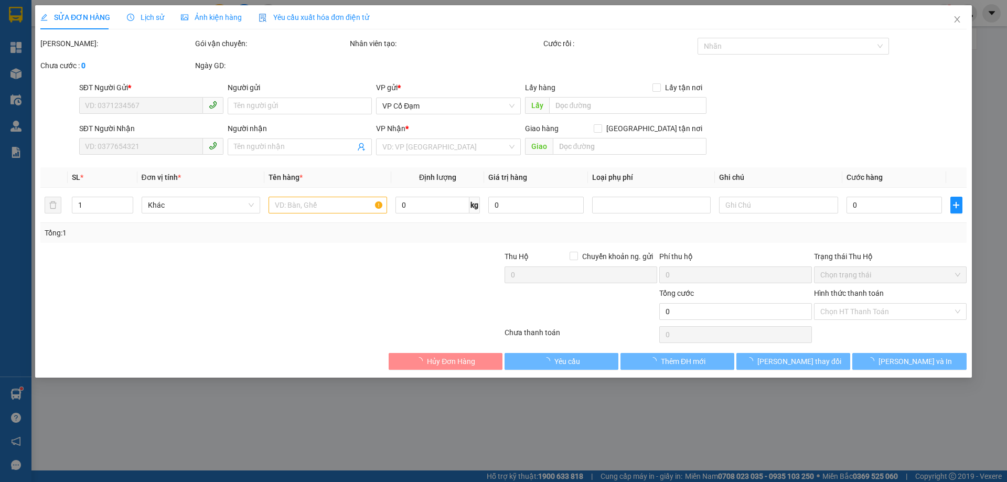
type input "150.000"
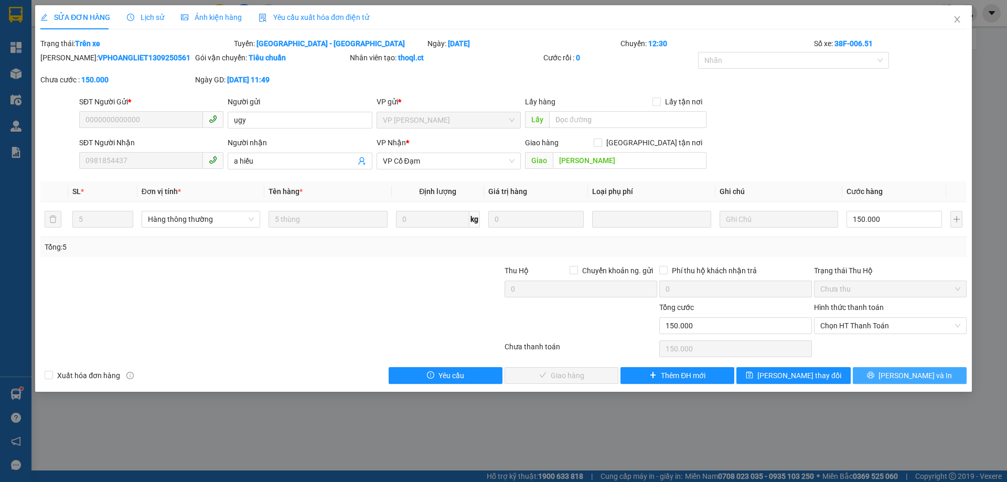
click at [904, 375] on span "[PERSON_NAME] và In" at bounding box center [915, 376] width 73 height 12
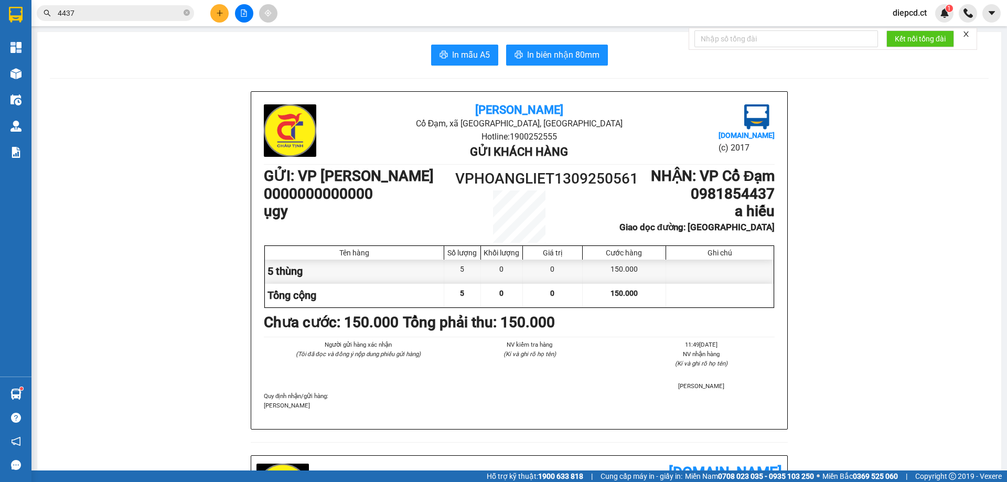
click at [539, 50] on span "In biên nhận 80mm" at bounding box center [563, 54] width 72 height 13
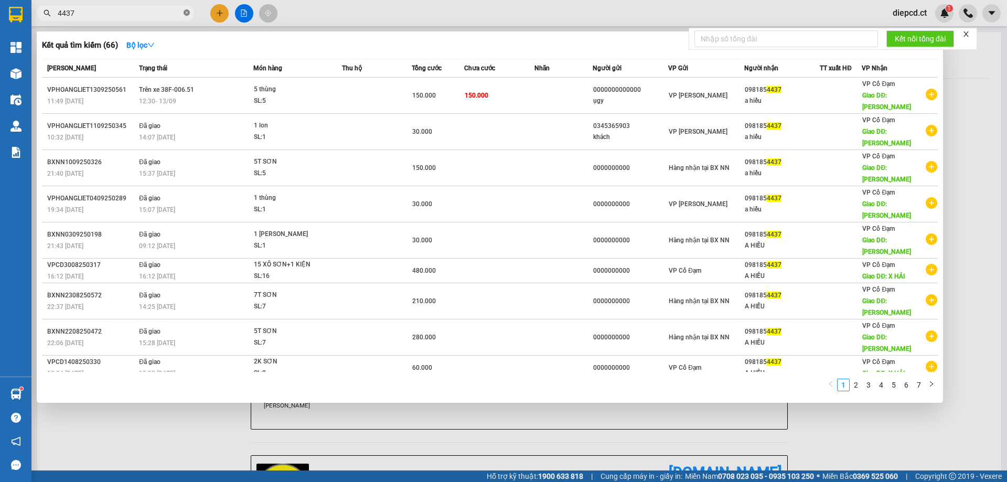
click at [187, 12] on icon "close-circle" at bounding box center [187, 12] width 6 height 6
